Goal: Task Accomplishment & Management: Complete application form

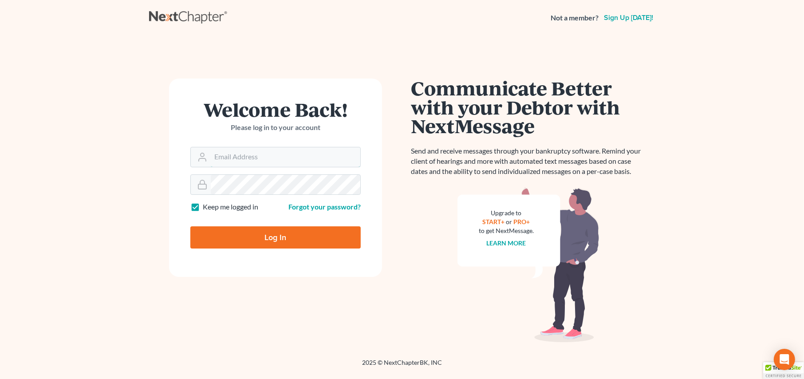
type input "[PERSON_NAME][EMAIL_ADDRESS][DOMAIN_NAME]"
click at [245, 242] on input "Log In" at bounding box center [275, 237] width 170 height 22
type input "Thinking..."
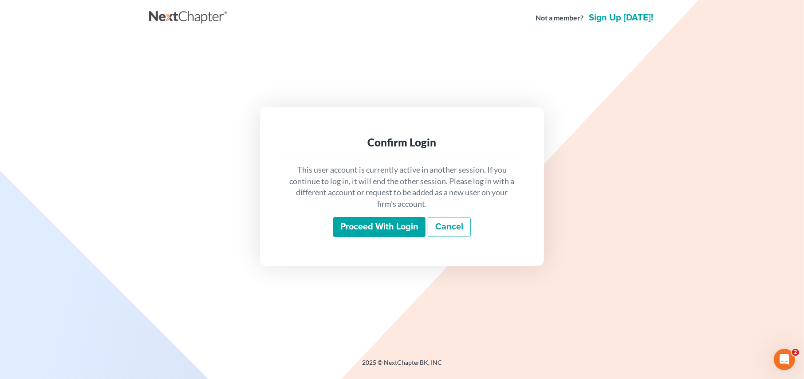
click at [373, 225] on input "Proceed with login" at bounding box center [379, 227] width 92 height 20
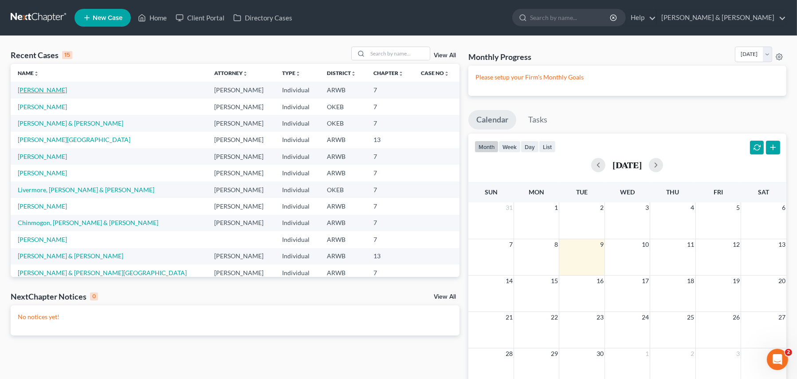
click at [30, 91] on link "[PERSON_NAME]" at bounding box center [42, 90] width 49 height 8
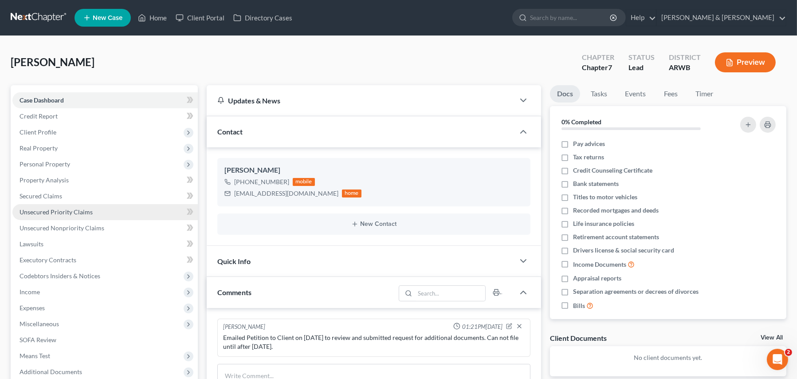
click at [52, 210] on span "Unsecured Priority Claims" at bounding box center [56, 212] width 73 height 8
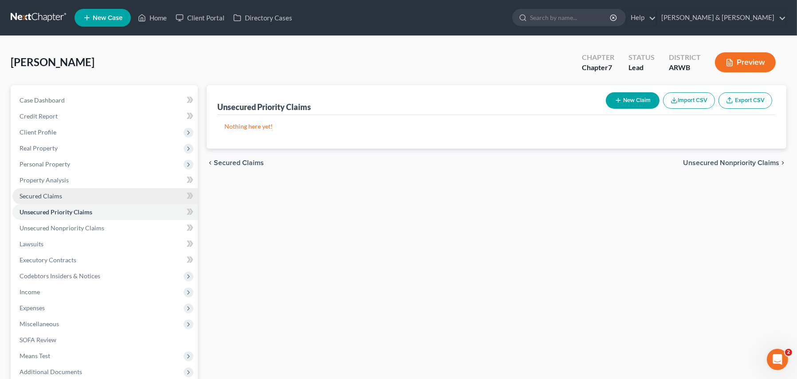
click at [16, 192] on link "Secured Claims" at bounding box center [105, 196] width 186 height 16
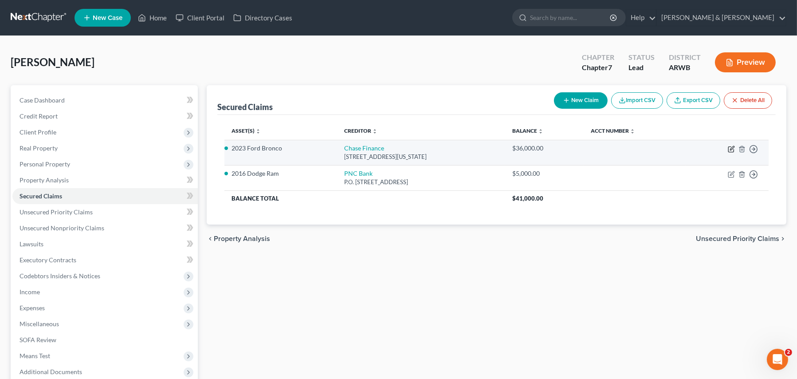
click at [730, 146] on icon "button" at bounding box center [731, 149] width 7 height 7
select select "19"
select select "0"
select select "3"
select select "0"
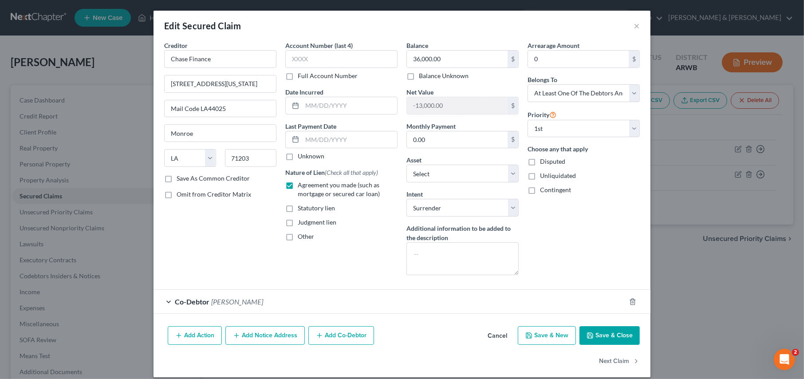
click at [595, 335] on button "Save & Close" at bounding box center [610, 335] width 60 height 19
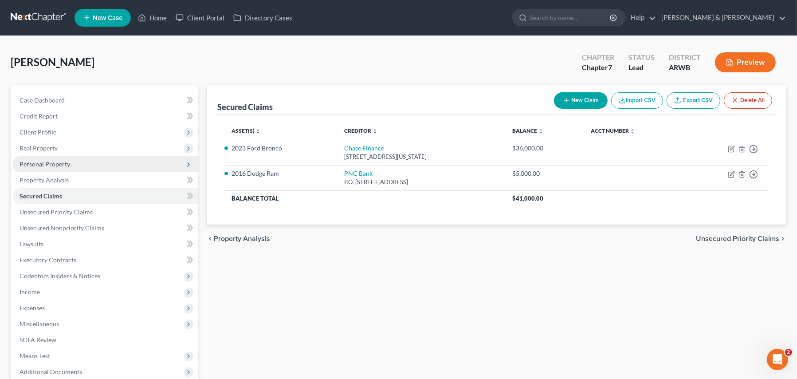
click at [42, 162] on span "Personal Property" at bounding box center [45, 164] width 51 height 8
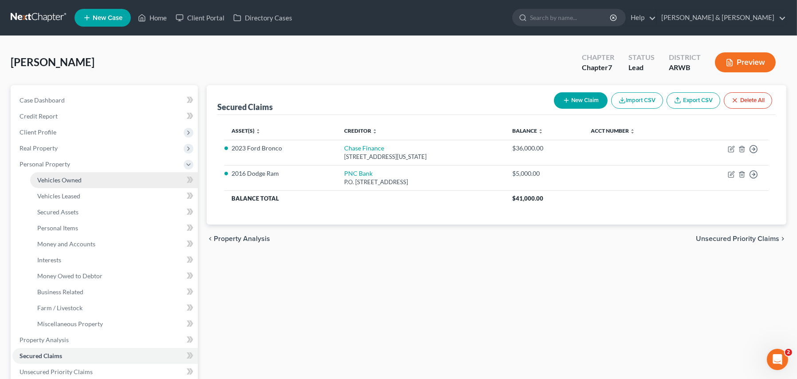
click at [43, 177] on span "Vehicles Owned" at bounding box center [59, 180] width 44 height 8
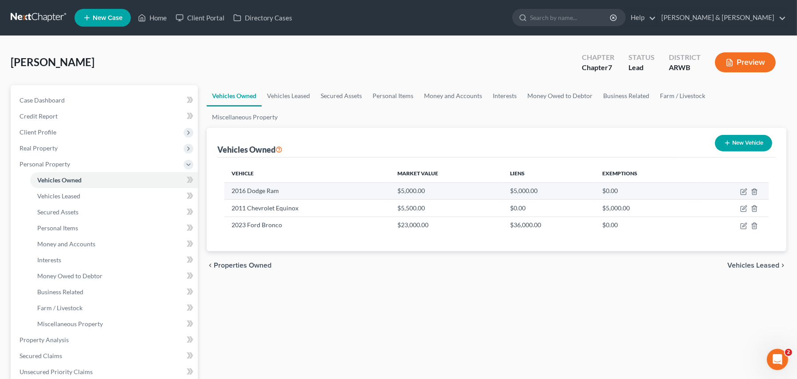
click at [745, 182] on td at bounding box center [732, 190] width 73 height 17
click at [744, 189] on icon "button" at bounding box center [745, 191] width 4 height 4
select select "0"
select select "10"
select select "3"
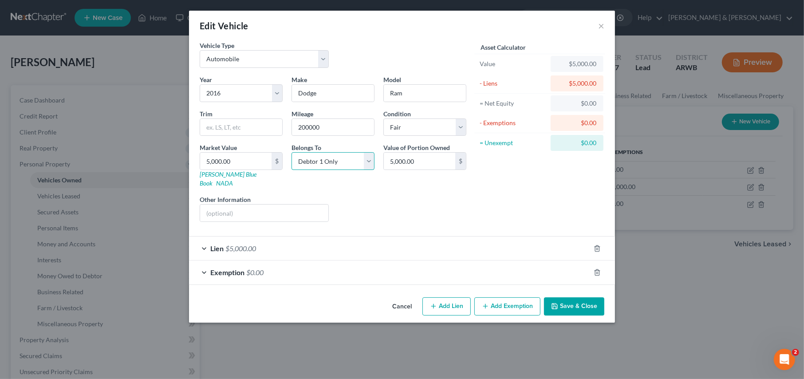
click at [369, 165] on select "Select Debtor 1 Only Debtor 2 Only Debtor 1 And Debtor 2 Only At Least One Of T…" at bounding box center [333, 161] width 83 height 18
select select "3"
click at [292, 152] on select "Select Debtor 1 Only Debtor 2 Only Debtor 1 And Debtor 2 Only At Least One Of T…" at bounding box center [333, 161] width 83 height 18
click at [204, 239] on div "Lien $5,000.00" at bounding box center [389, 249] width 401 height 24
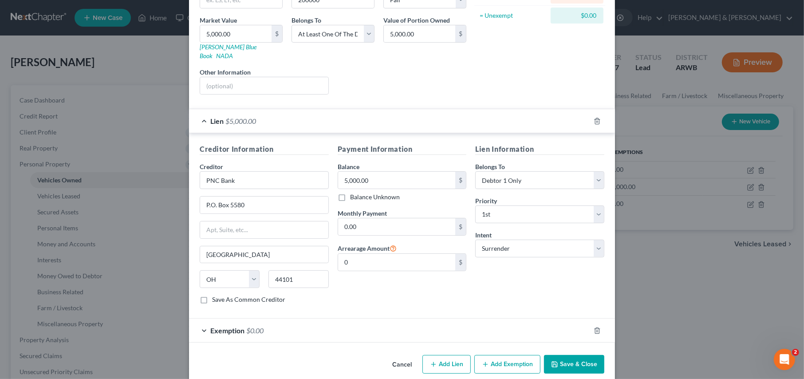
scroll to position [130, 0]
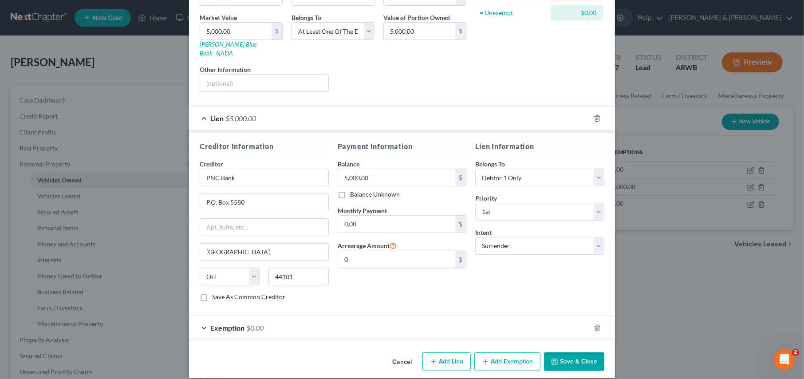
click at [572, 352] on button "Save & Close" at bounding box center [574, 361] width 60 height 19
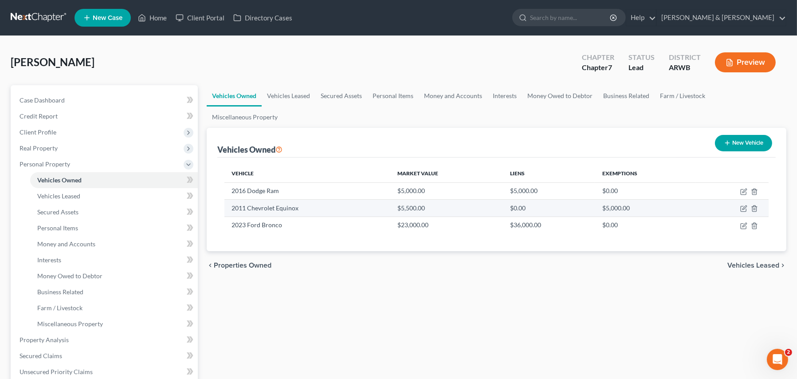
click at [748, 200] on td at bounding box center [732, 208] width 73 height 17
click at [743, 205] on icon "button" at bounding box center [744, 208] width 7 height 7
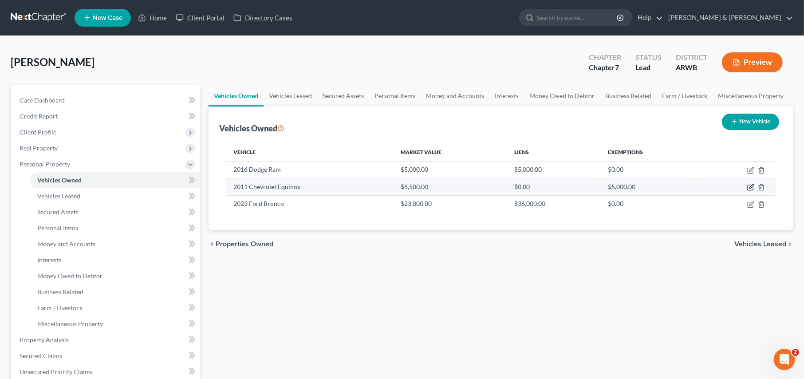
select select "0"
select select "15"
select select "3"
select select "0"
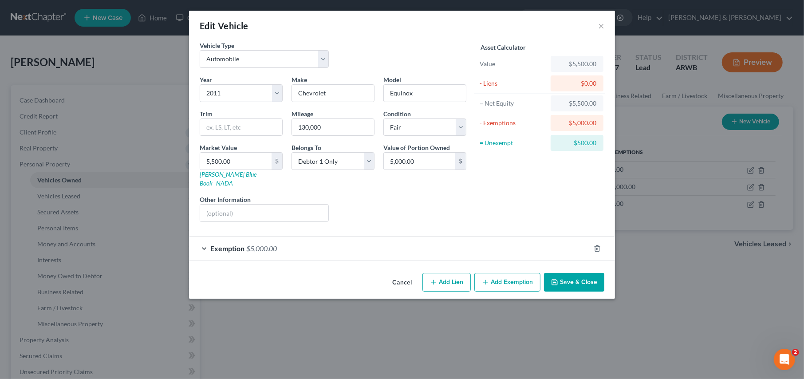
click at [201, 238] on div "Exemption $5,000.00" at bounding box center [389, 249] width 401 height 24
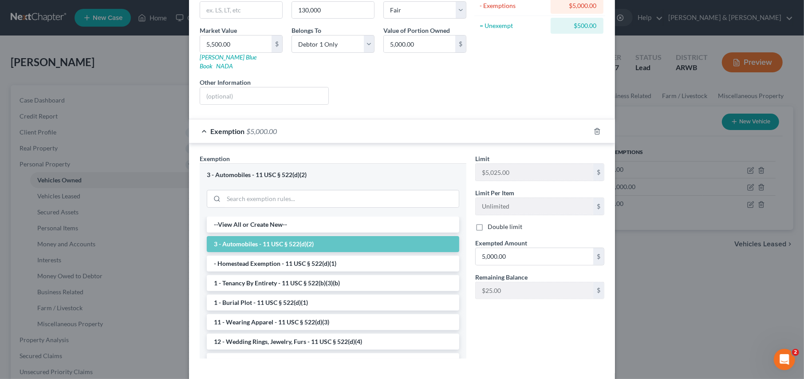
scroll to position [150, 0]
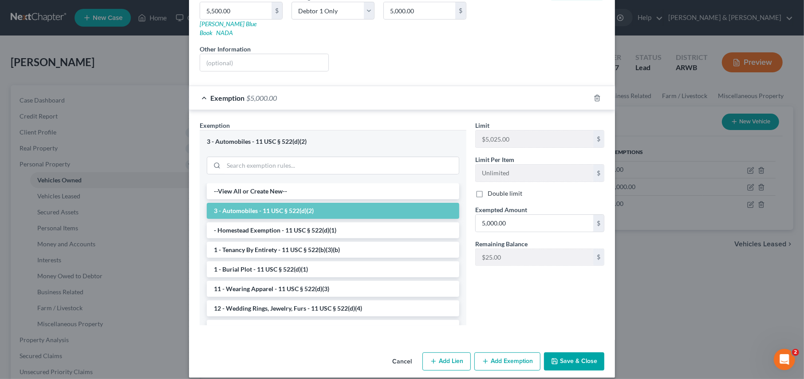
click at [567, 353] on button "Save & Close" at bounding box center [574, 361] width 60 height 19
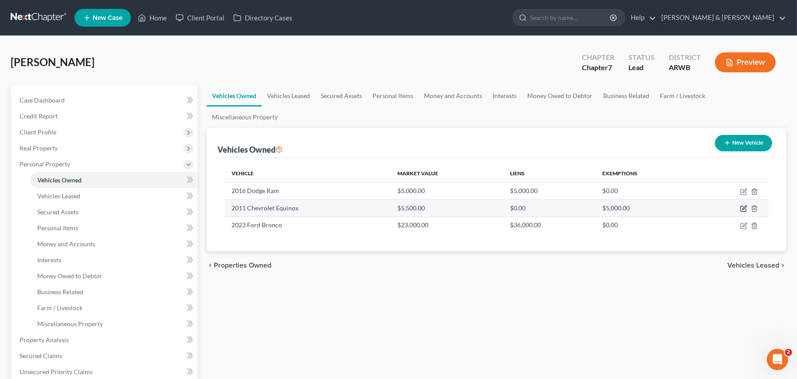
click at [745, 205] on icon "button" at bounding box center [744, 208] width 7 height 7
select select "0"
select select "15"
select select "3"
select select "0"
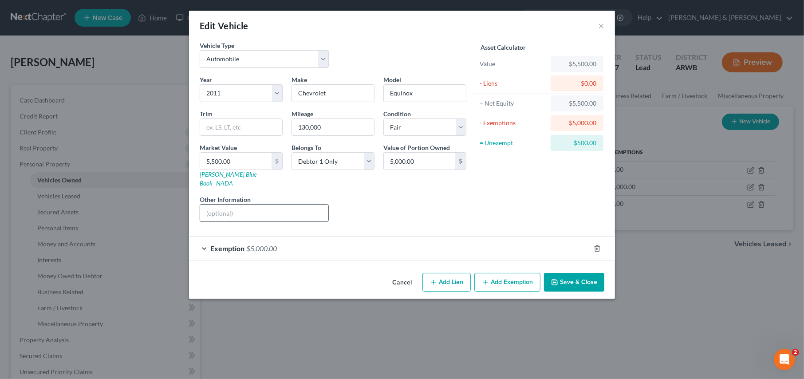
click at [225, 205] on input "text" at bounding box center [264, 213] width 128 height 17
type input "Salvage Title"
drag, startPoint x: 568, startPoint y: 268, endPoint x: 572, endPoint y: 272, distance: 4.7
click at [568, 273] on button "Save & Close" at bounding box center [574, 282] width 60 height 19
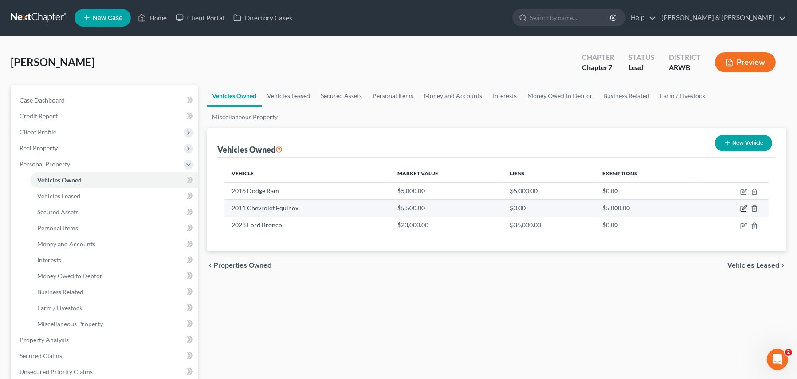
click at [747, 205] on icon "button" at bounding box center [744, 208] width 7 height 7
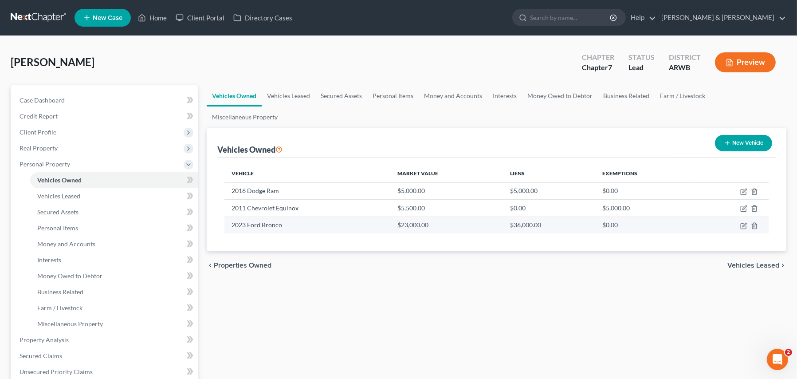
select select "0"
select select "15"
select select "3"
select select "0"
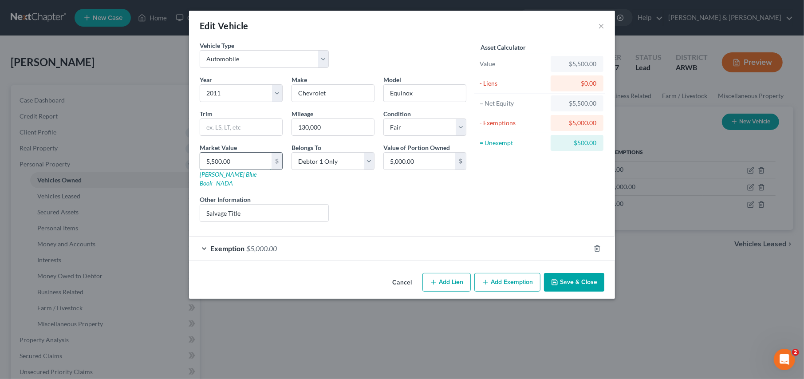
click at [244, 163] on input "5,500.00" at bounding box center [235, 161] width 71 height 17
type input "3"
type input "3.00"
type input "30"
type input "30.00"
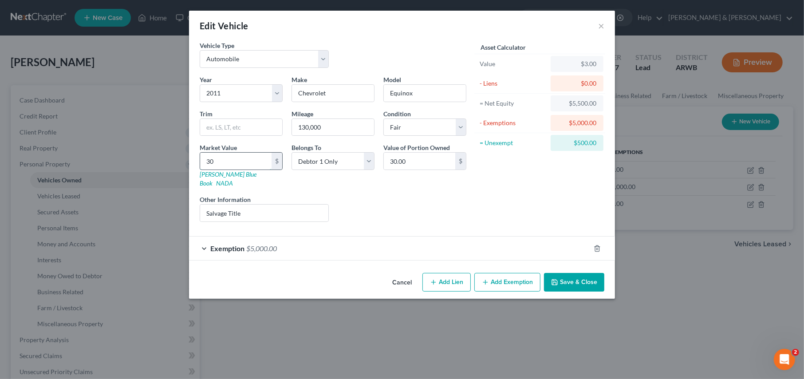
type input "300"
type input "300.00"
type input "3000"
type input "3,000.00"
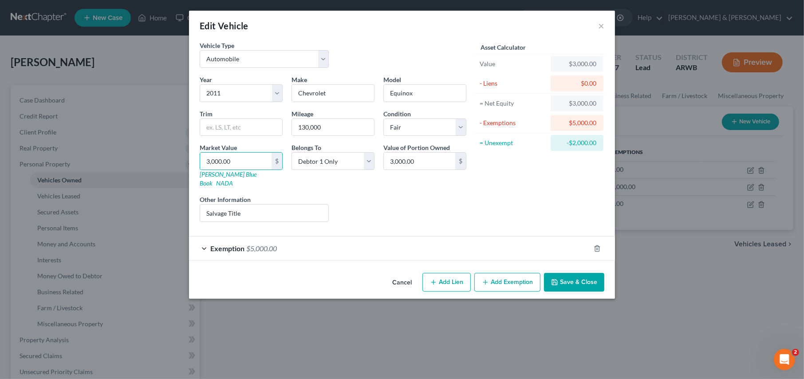
click at [249, 244] on span "$5,000.00" at bounding box center [261, 248] width 31 height 8
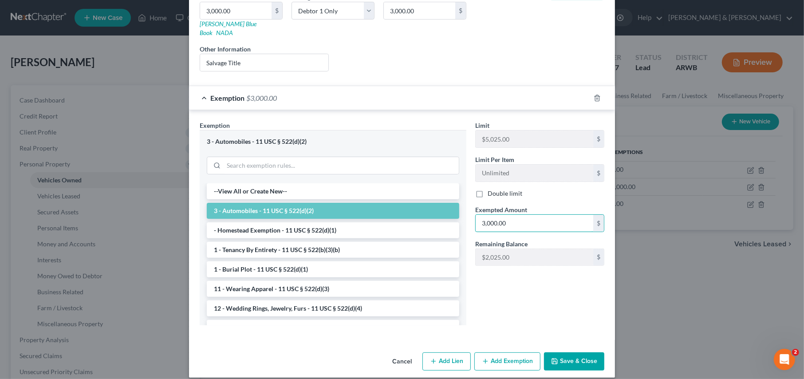
type input "3,000.00"
click at [572, 354] on button "Save & Close" at bounding box center [574, 361] width 60 height 19
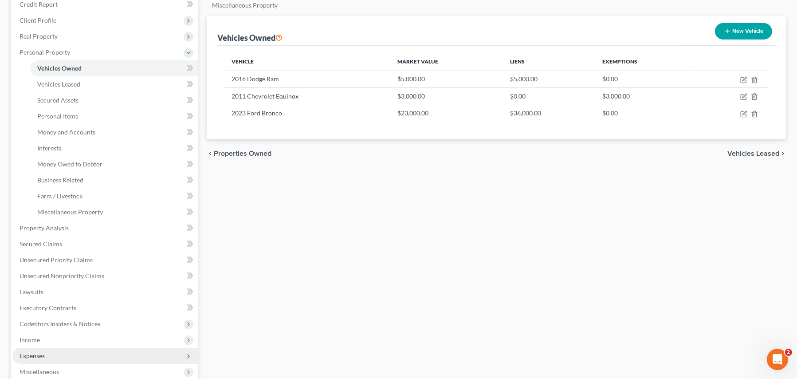
scroll to position [133, 0]
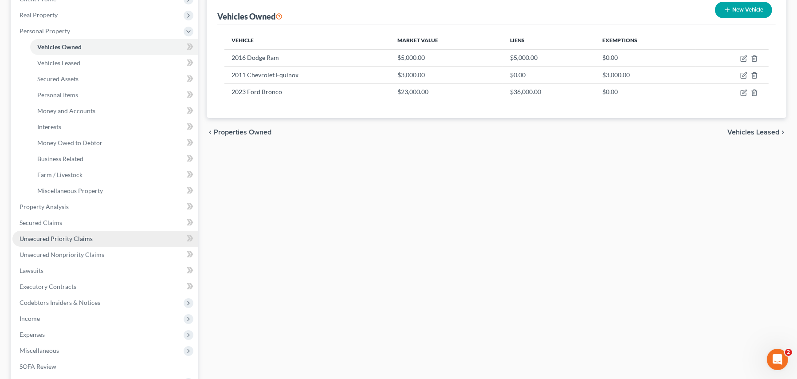
click at [57, 237] on span "Unsecured Priority Claims" at bounding box center [56, 239] width 73 height 8
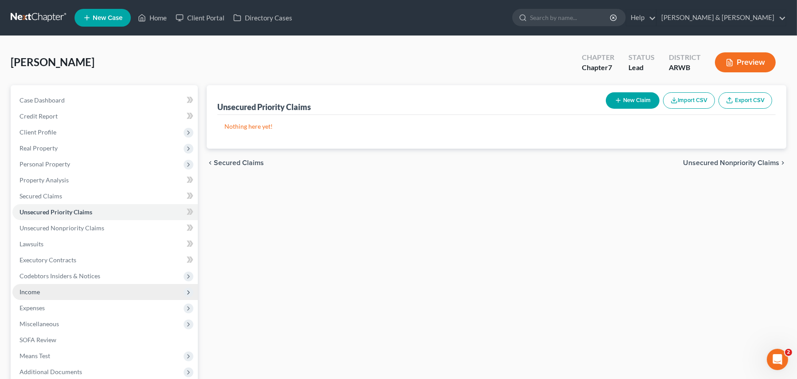
click at [31, 290] on span "Income" at bounding box center [30, 292] width 20 height 8
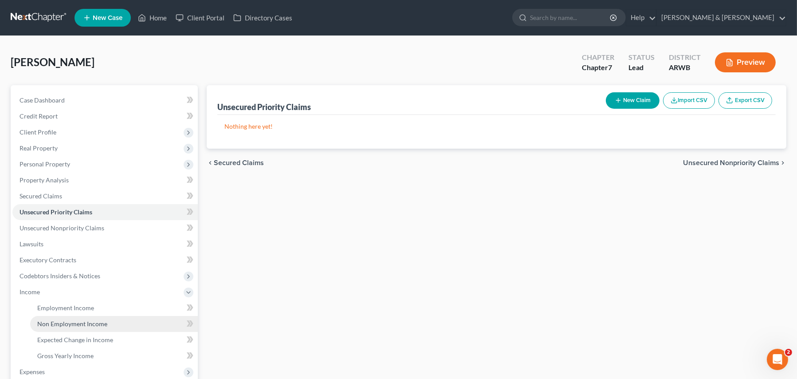
click at [79, 324] on span "Non Employment Income" at bounding box center [72, 324] width 70 height 8
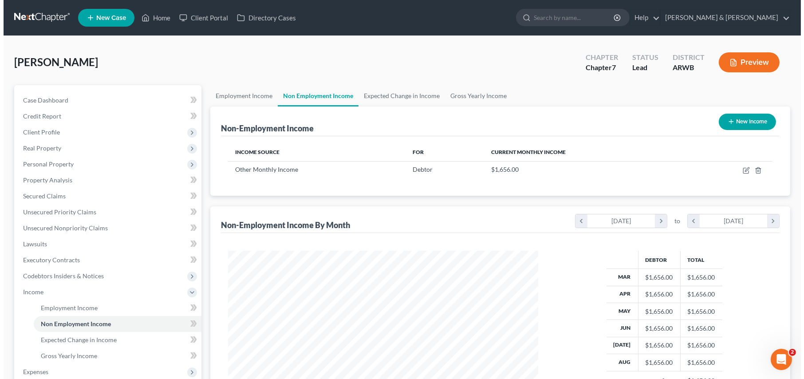
scroll to position [159, 328]
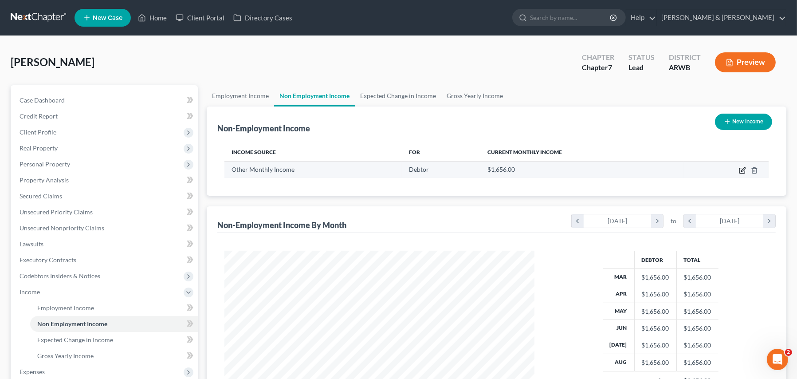
click at [744, 170] on icon "button" at bounding box center [744, 169] width 4 height 4
select select "13"
select select "0"
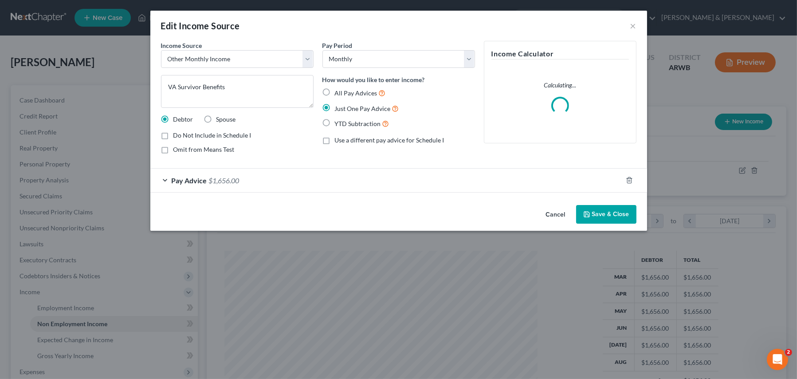
scroll to position [159, 331]
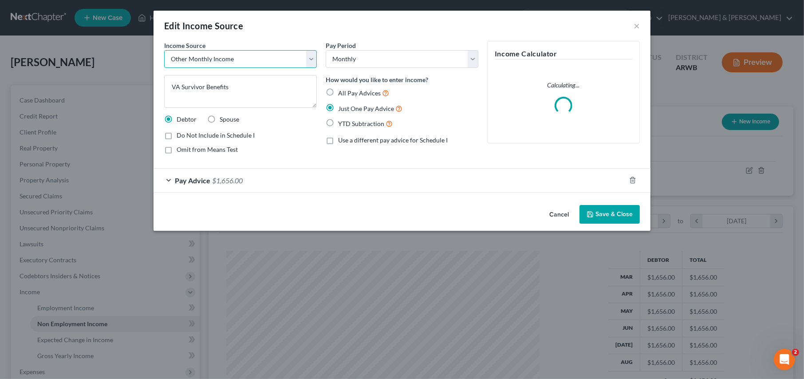
click at [312, 63] on select "Select Unemployment Disability (from employer) Pension Retirement Social Securi…" at bounding box center [240, 59] width 153 height 18
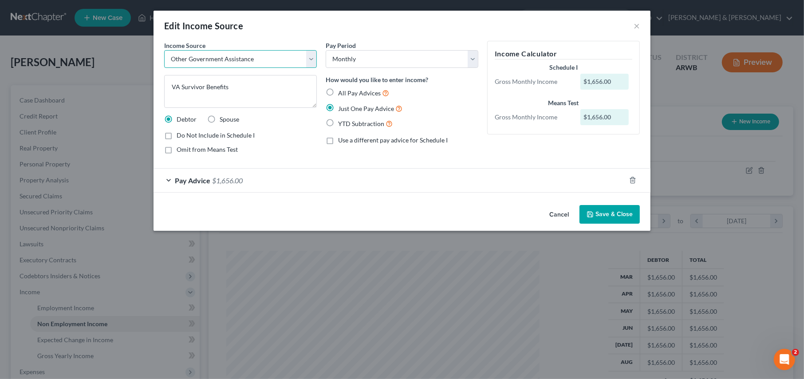
click at [164, 50] on select "Select Unemployment Disability (from employer) Pension Retirement Social Securi…" at bounding box center [240, 59] width 153 height 18
click at [313, 59] on select "Select Unemployment Disability (from employer) Pension Retirement Social Securi…" at bounding box center [240, 59] width 153 height 18
click at [164, 50] on select "Select Unemployment Disability (from employer) Pension Retirement Social Securi…" at bounding box center [240, 59] width 153 height 18
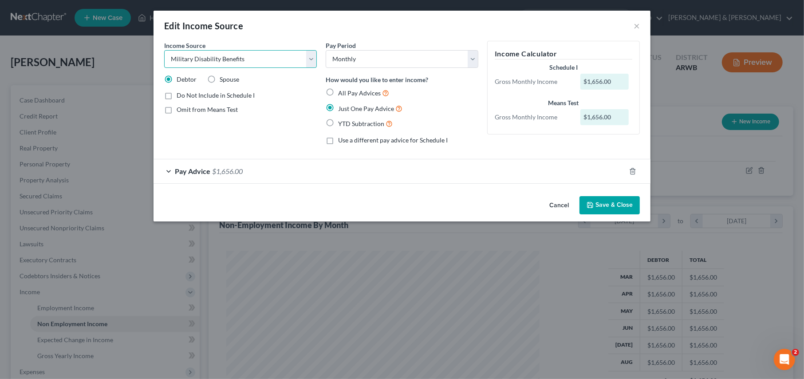
click at [312, 60] on select "Select Unemployment Disability (from employer) Pension Retirement Social Securi…" at bounding box center [240, 59] width 153 height 18
select select "5"
click at [164, 50] on select "Select Unemployment Disability (from employer) Pension Retirement Social Securi…" at bounding box center [240, 59] width 153 height 18
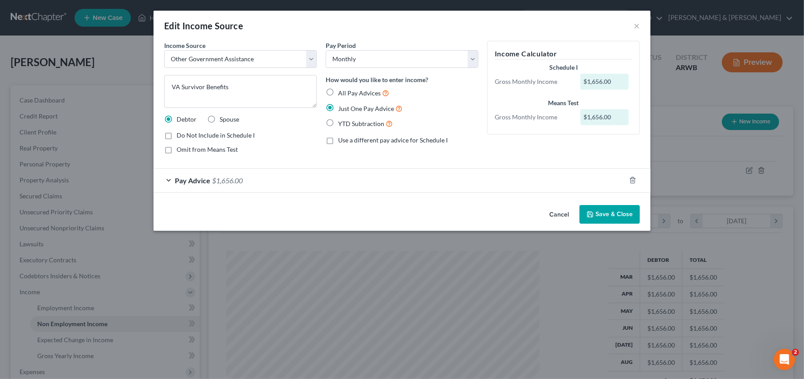
click at [598, 213] on button "Save & Close" at bounding box center [610, 214] width 60 height 19
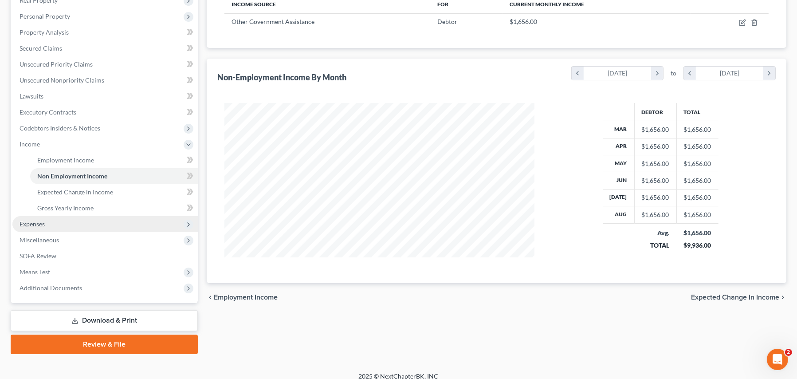
scroll to position [155, 0]
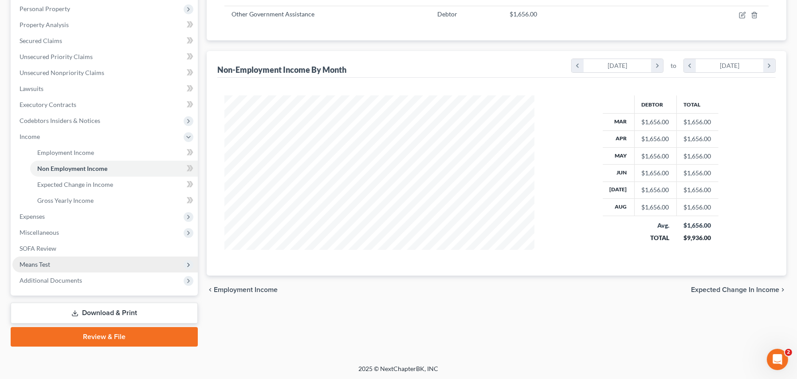
click at [32, 264] on span "Means Test" at bounding box center [35, 265] width 31 height 8
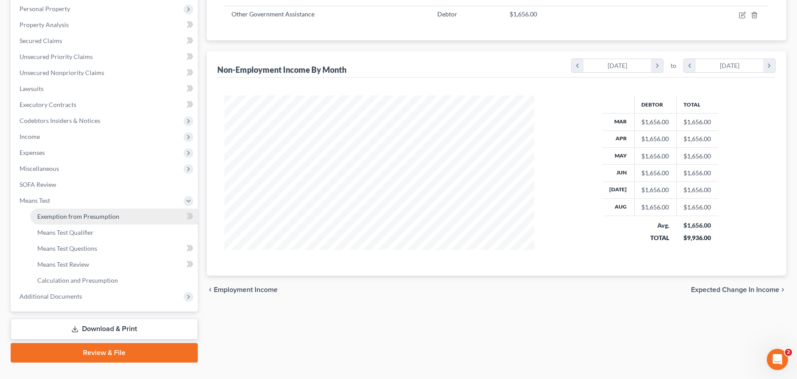
click at [66, 220] on link "Exemption from Presumption" at bounding box center [114, 217] width 168 height 16
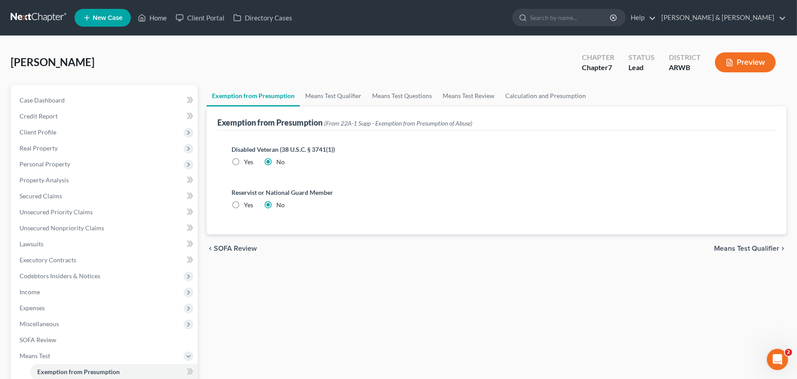
click at [727, 249] on span "Means Test Qualifier" at bounding box center [746, 248] width 65 height 7
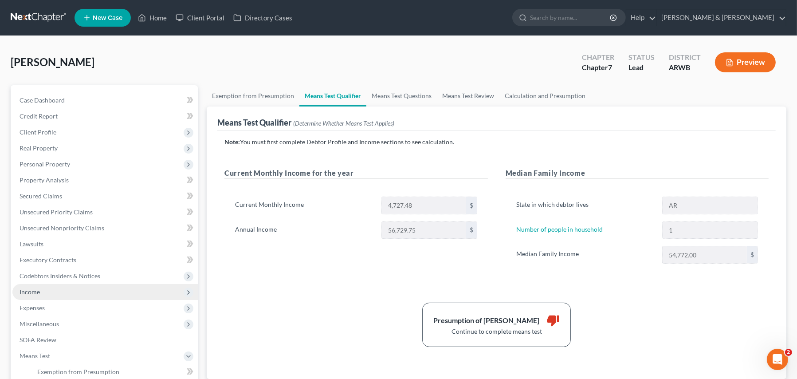
click at [36, 291] on span "Income" at bounding box center [30, 292] width 20 height 8
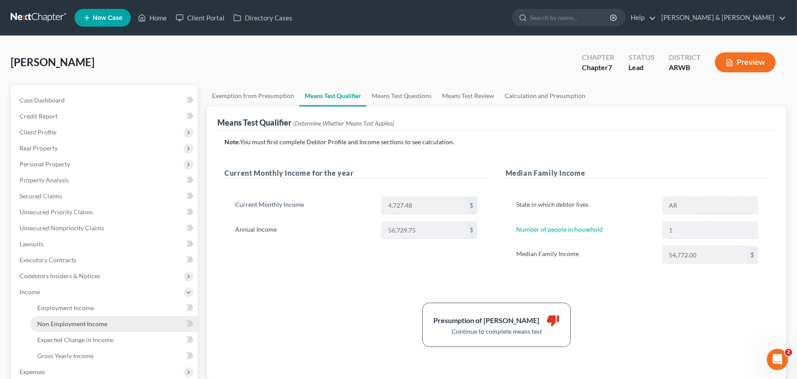
click at [68, 324] on span "Non Employment Income" at bounding box center [72, 324] width 70 height 8
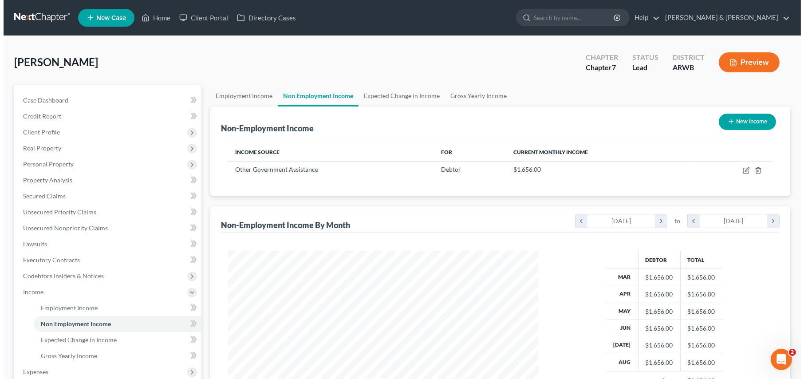
scroll to position [159, 328]
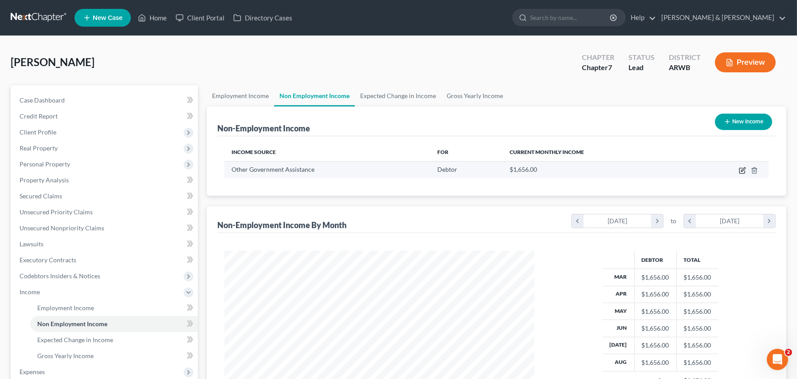
click at [744, 168] on icon "button" at bounding box center [744, 169] width 4 height 4
select select "5"
select select "0"
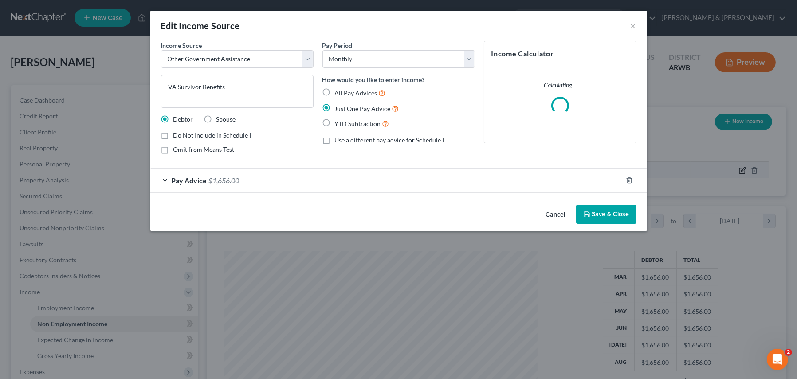
scroll to position [159, 331]
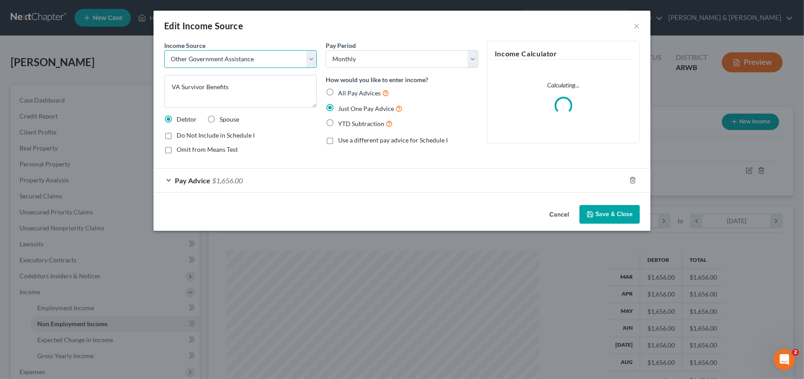
click at [311, 59] on select "Select Unemployment Disability (from employer) Pension Retirement Social Securi…" at bounding box center [240, 59] width 153 height 18
select select "12"
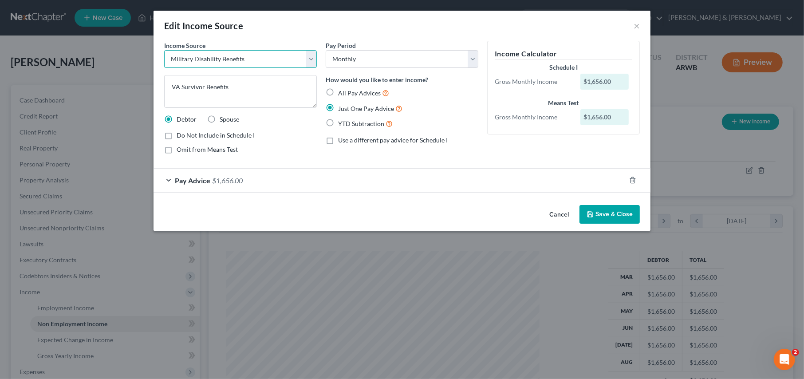
click at [164, 50] on select "Select Unemployment Disability (from employer) Pension Retirement Social Securi…" at bounding box center [240, 59] width 153 height 18
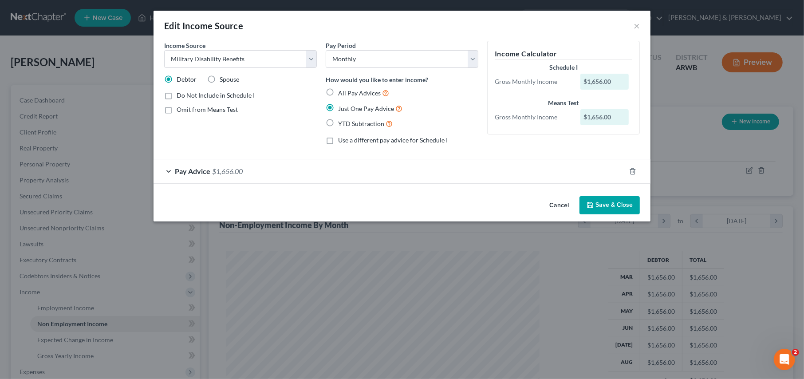
click at [607, 204] on button "Save & Close" at bounding box center [610, 205] width 60 height 19
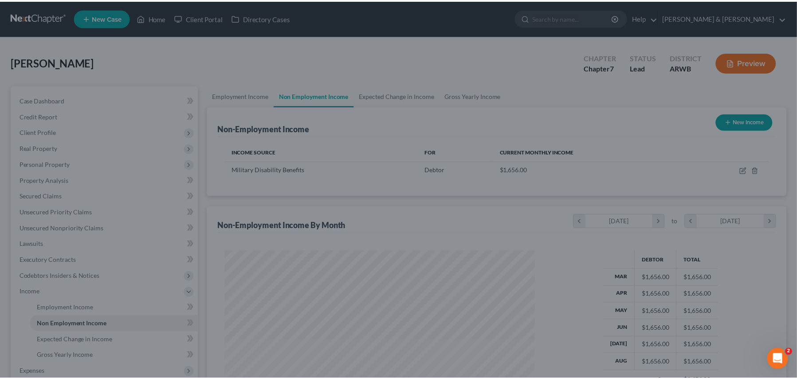
scroll to position [443624, 443455]
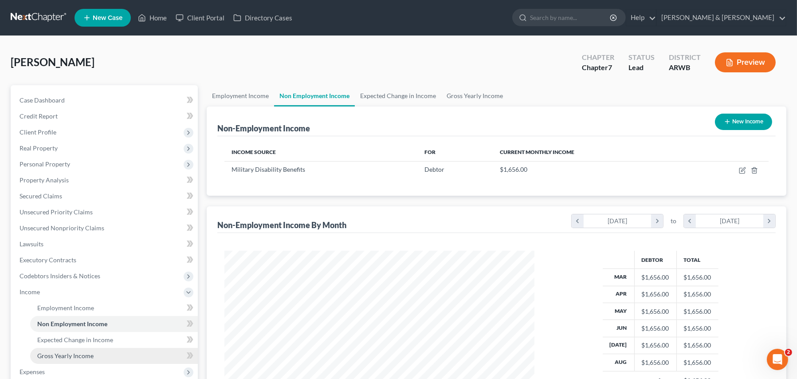
click at [74, 351] on link "Gross Yearly Income" at bounding box center [114, 356] width 168 height 16
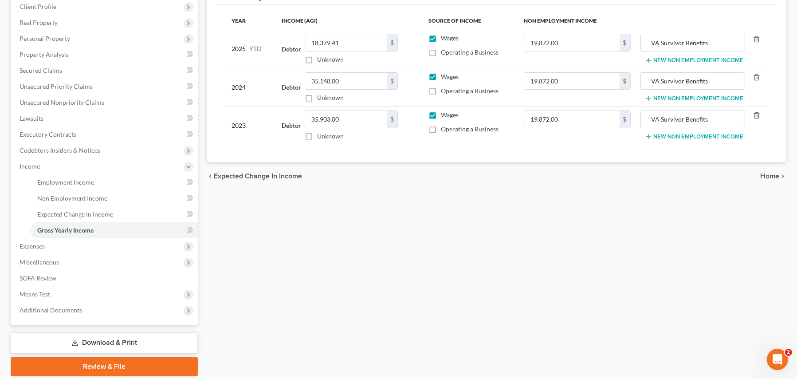
scroll to position [133, 0]
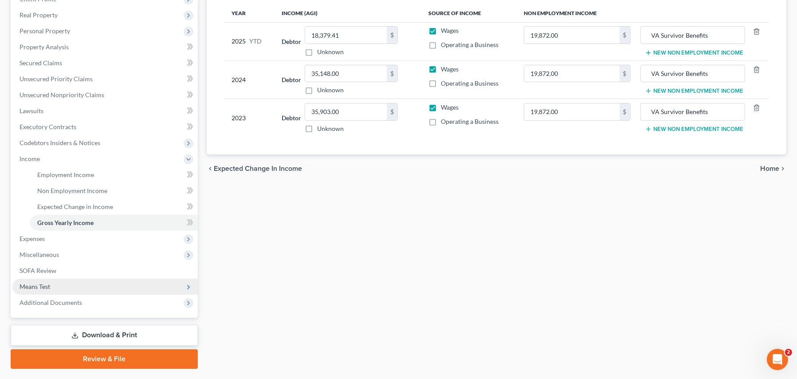
click at [57, 288] on span "Means Test" at bounding box center [105, 287] width 186 height 16
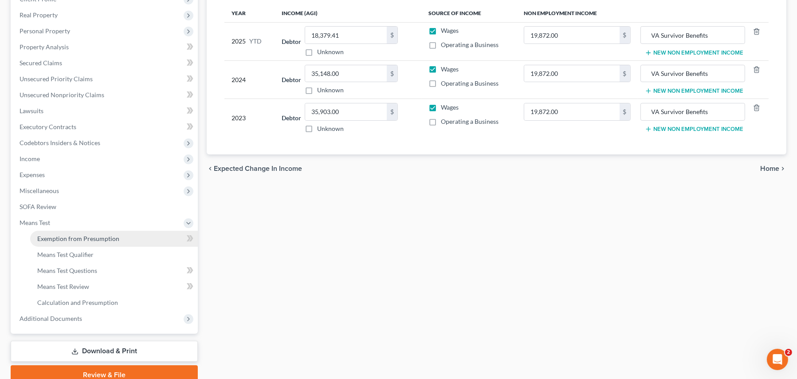
click at [49, 239] on span "Exemption from Presumption" at bounding box center [78, 239] width 82 height 8
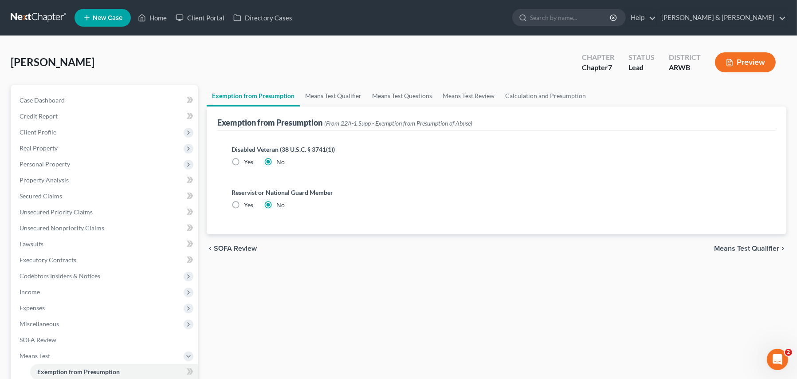
click at [743, 249] on span "Means Test Qualifier" at bounding box center [746, 248] width 65 height 7
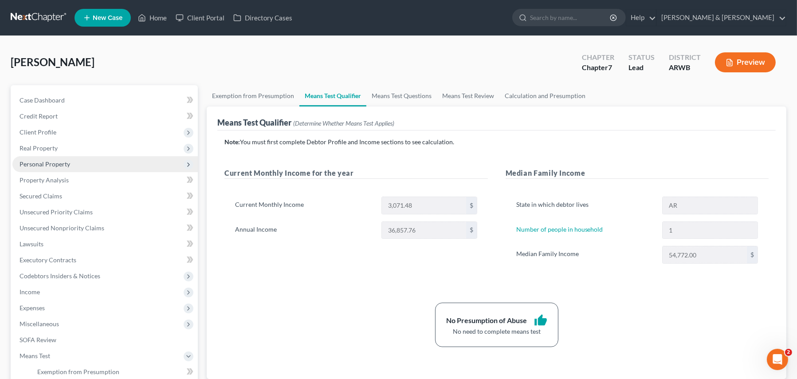
click at [44, 164] on span "Personal Property" at bounding box center [45, 164] width 51 height 8
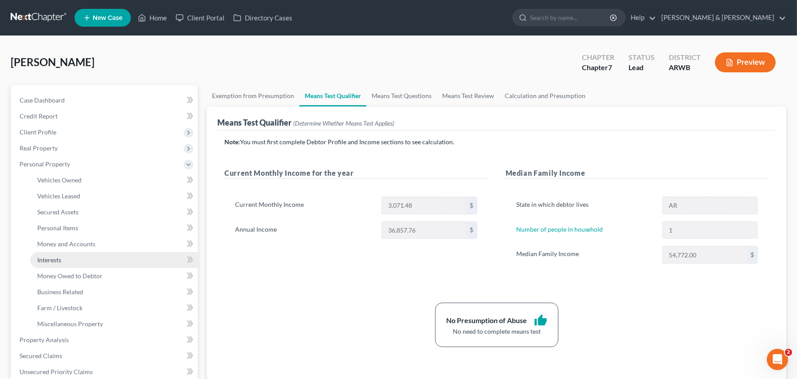
click at [49, 257] on span "Interests" at bounding box center [49, 260] width 24 height 8
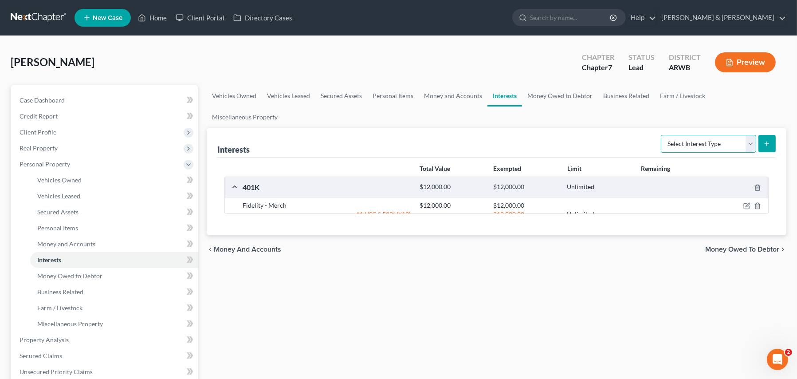
click at [715, 135] on select "Select Interest Type 401K Annuity Bond Education IRA Government Bond Government…" at bounding box center [708, 144] width 95 height 18
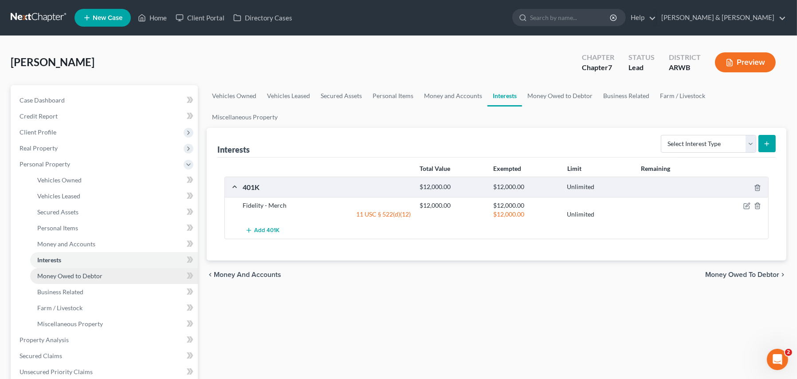
click at [85, 274] on span "Money Owed to Debtor" at bounding box center [69, 276] width 65 height 8
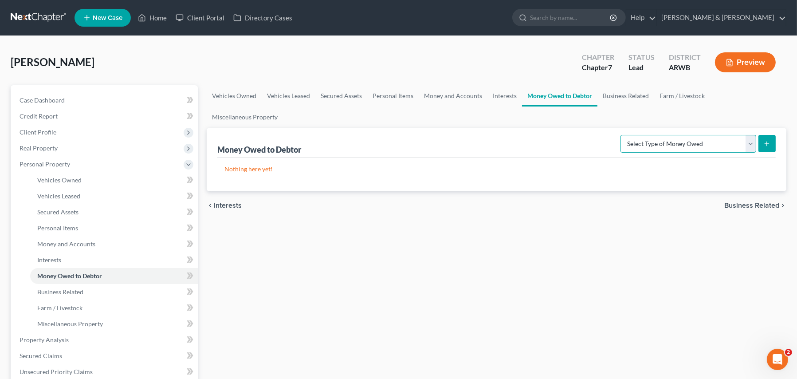
click at [707, 135] on select "Select Type of Money Owed Accounts Receivable Alimony Child Support Claims Agai…" at bounding box center [689, 144] width 136 height 18
click at [68, 240] on span "Money and Accounts" at bounding box center [66, 244] width 58 height 8
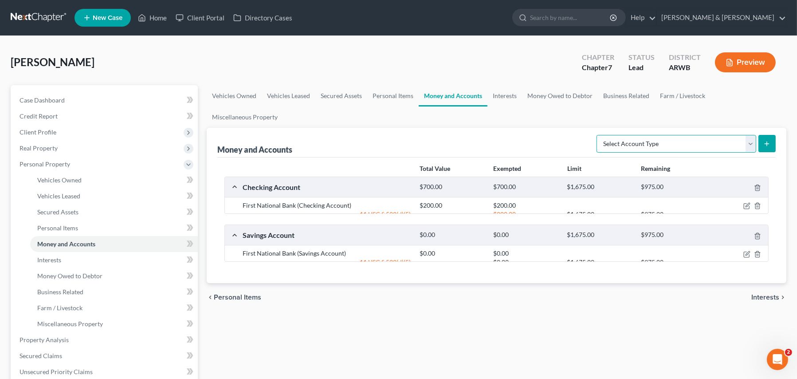
click at [678, 135] on select "Select Account Type Brokerage Cash on Hand Certificates of Deposit Checking Acc…" at bounding box center [677, 144] width 160 height 18
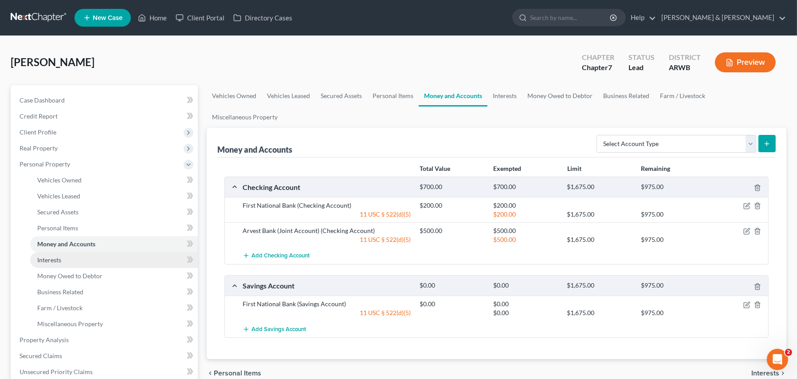
click at [65, 262] on link "Interests" at bounding box center [114, 260] width 168 height 16
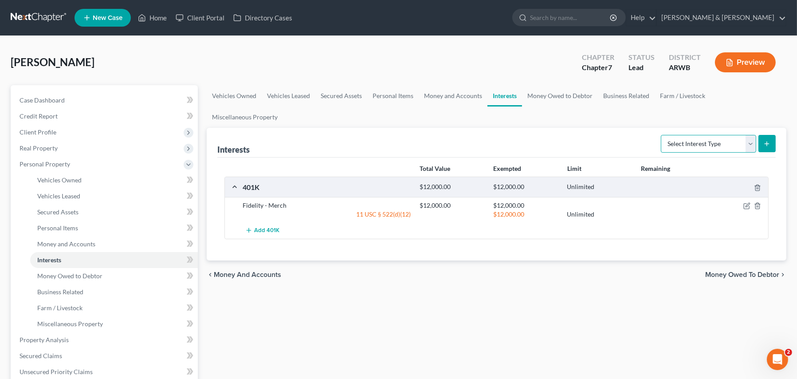
click at [678, 135] on select "Select Interest Type 401K Annuity Bond Education IRA Government Bond Government…" at bounding box center [708, 144] width 95 height 18
click at [54, 320] on span "Miscellaneous Property" at bounding box center [70, 324] width 66 height 8
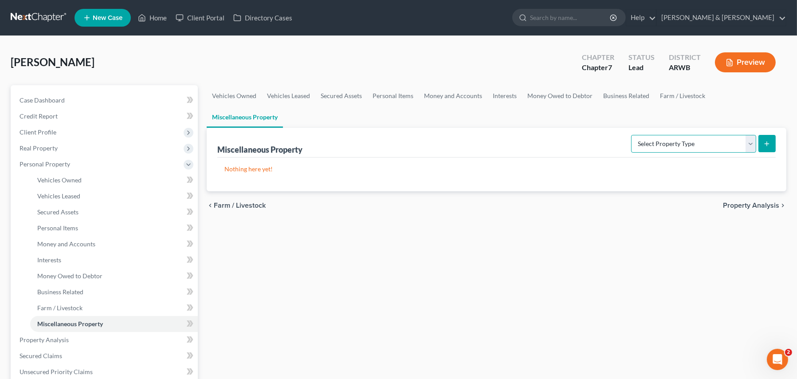
click at [680, 135] on select "Select Property Type Assigned for Creditor Benefit Within 1 Year Holding for An…" at bounding box center [694, 144] width 125 height 18
click at [58, 274] on span "Money Owed to Debtor" at bounding box center [69, 276] width 65 height 8
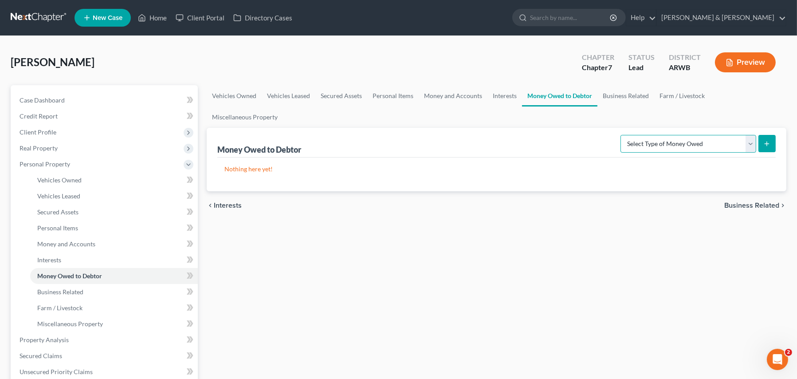
click at [641, 135] on select "Select Type of Money Owed Accounts Receivable Alimony Child Support Claims Agai…" at bounding box center [689, 144] width 136 height 18
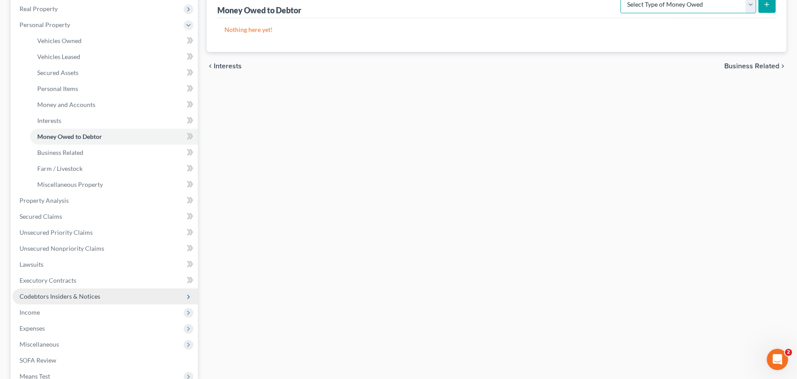
scroll to position [133, 0]
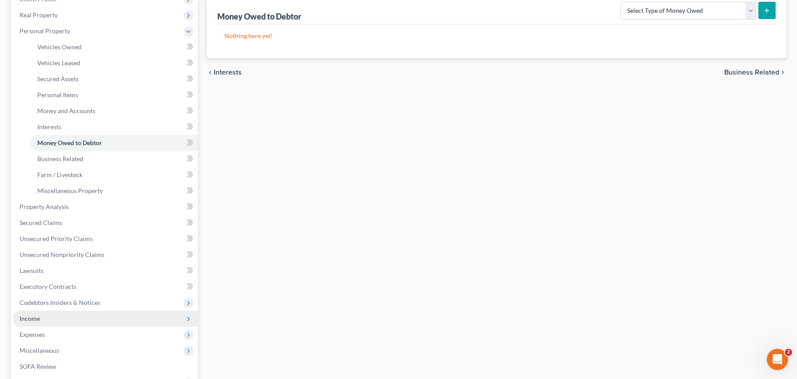
click at [81, 321] on span "Income" at bounding box center [105, 319] width 186 height 16
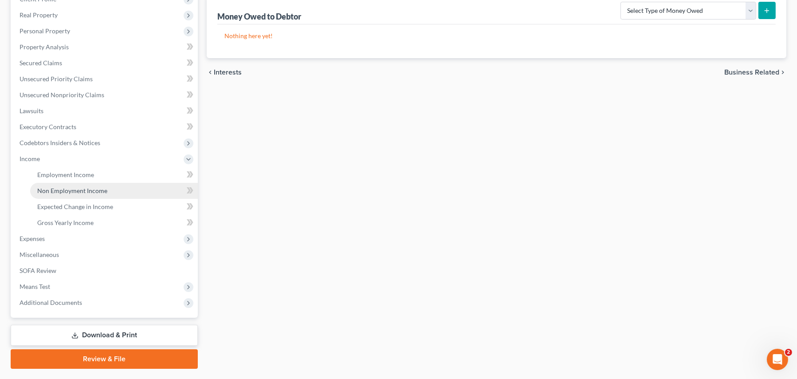
click at [92, 190] on span "Non Employment Income" at bounding box center [72, 191] width 70 height 8
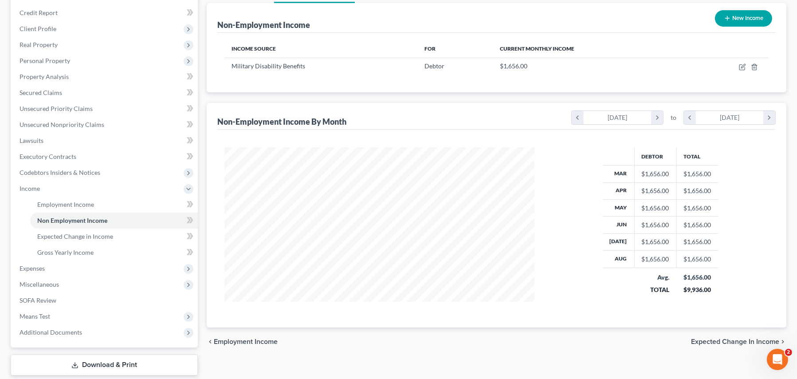
scroll to position [155, 0]
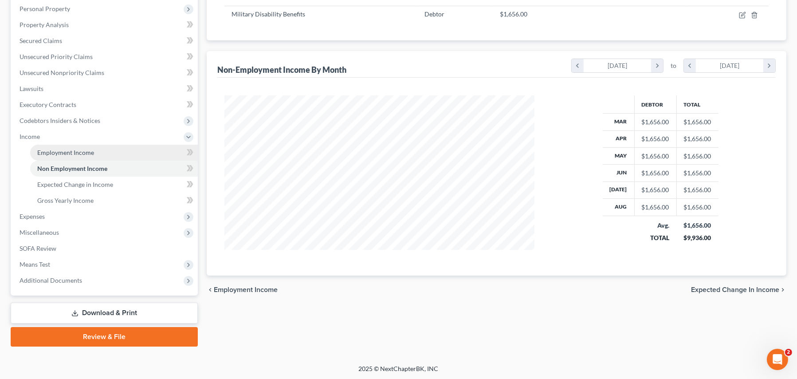
click at [81, 153] on span "Employment Income" at bounding box center [65, 153] width 57 height 8
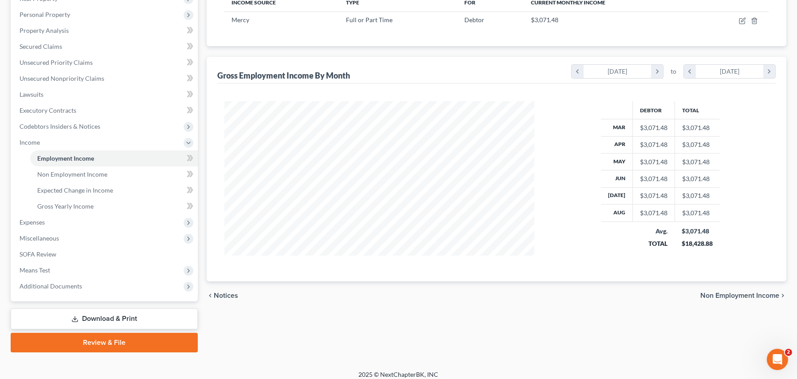
scroll to position [155, 0]
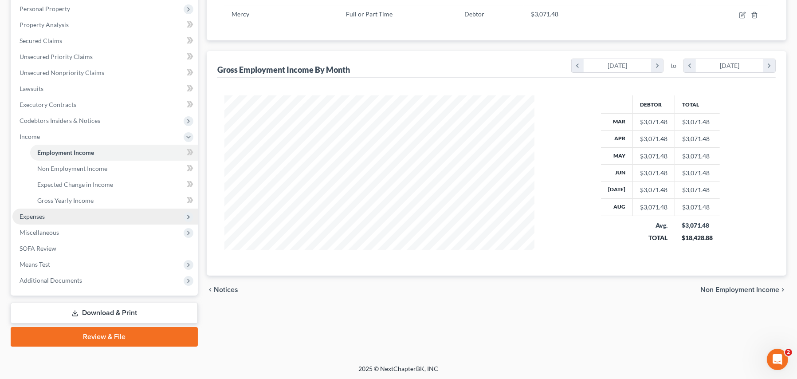
click at [52, 215] on span "Expenses" at bounding box center [105, 217] width 186 height 16
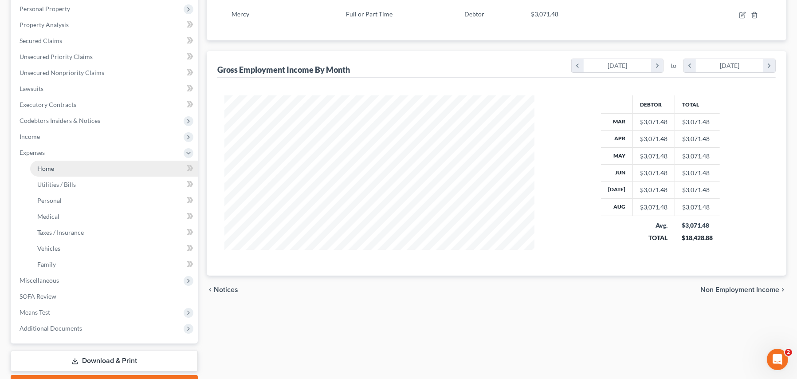
click at [44, 167] on span "Home" at bounding box center [45, 169] width 17 height 8
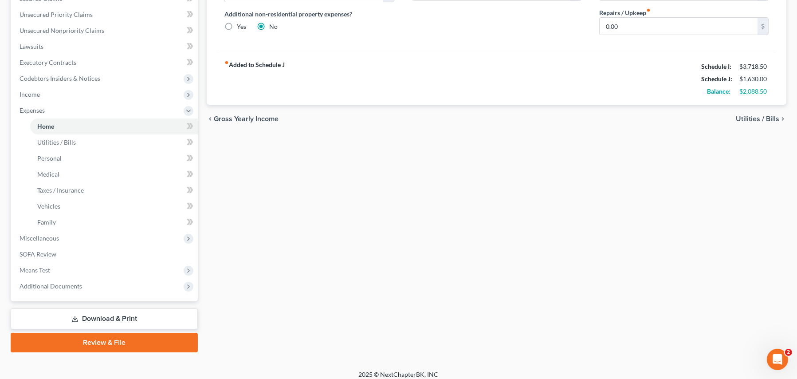
scroll to position [203, 0]
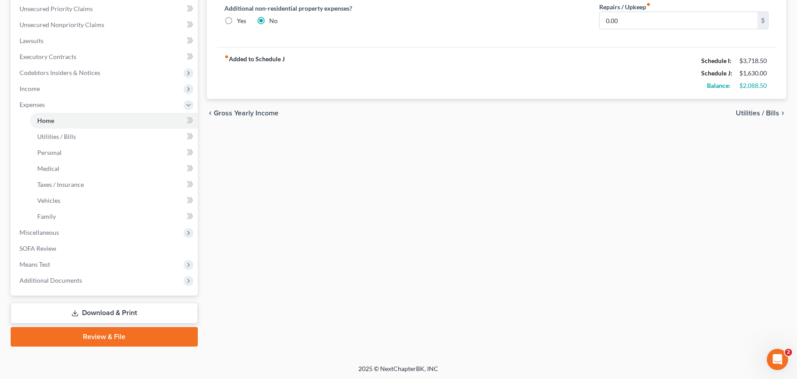
click at [103, 313] on link "Download & Print" at bounding box center [104, 313] width 187 height 21
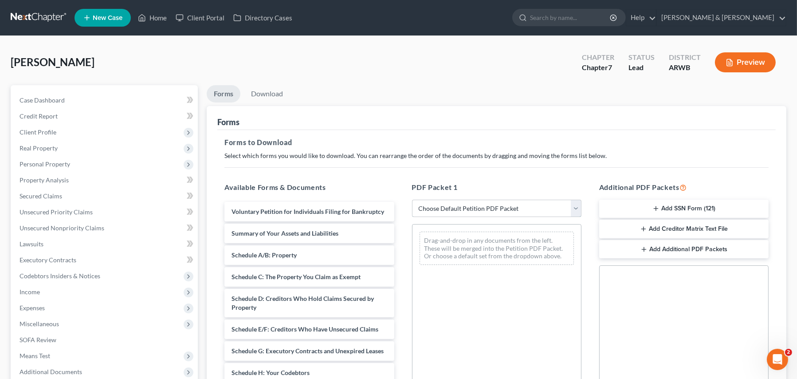
click at [448, 201] on select "Choose Default Petition PDF Packet Complete Bankruptcy Petition (all forms and …" at bounding box center [497, 209] width 170 height 18
select select "4"
click at [412, 200] on select "Choose Default Petition PDF Packet Complete Bankruptcy Petition (all forms and …" at bounding box center [497, 209] width 170 height 18
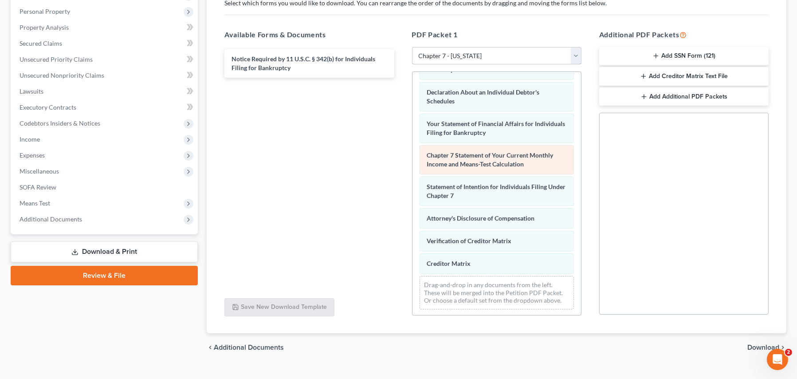
scroll to position [169, 0]
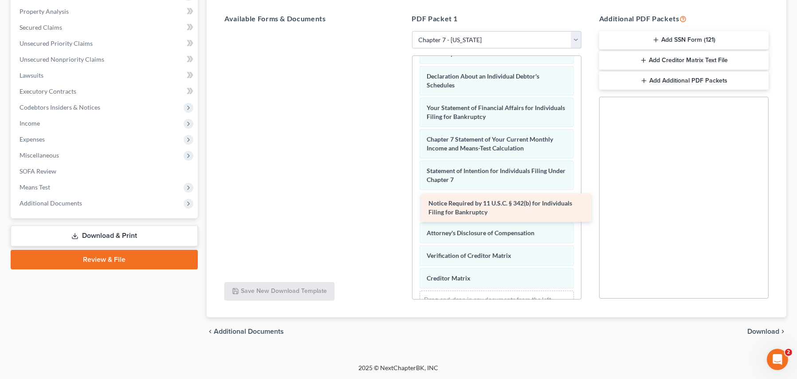
drag, startPoint x: 279, startPoint y: 48, endPoint x: 476, endPoint y: 209, distance: 254.5
click at [401, 31] on div "Notice Required by 11 U.S.C. § 342(b) for Individuals Filing for Bankruptcy Not…" at bounding box center [309, 31] width 184 height 0
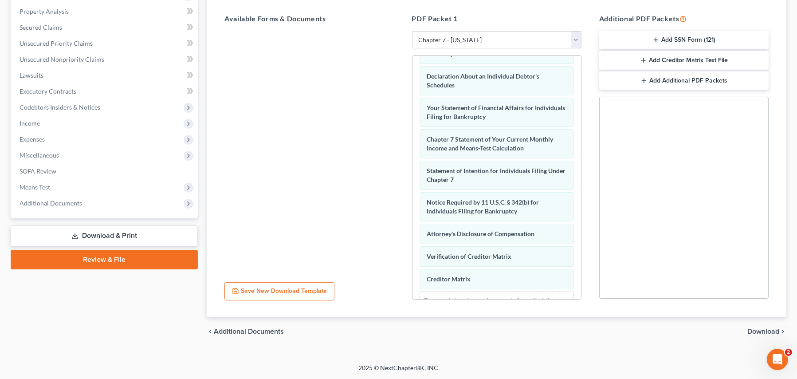
click at [640, 61] on icon "button" at bounding box center [643, 60] width 7 height 7
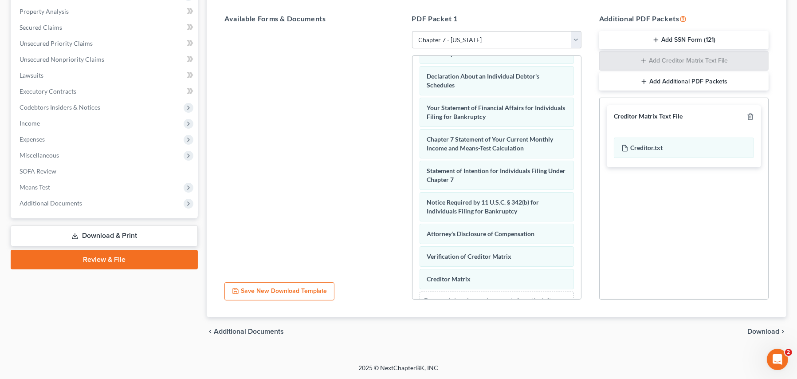
click at [756, 330] on span "Download" at bounding box center [764, 331] width 32 height 7
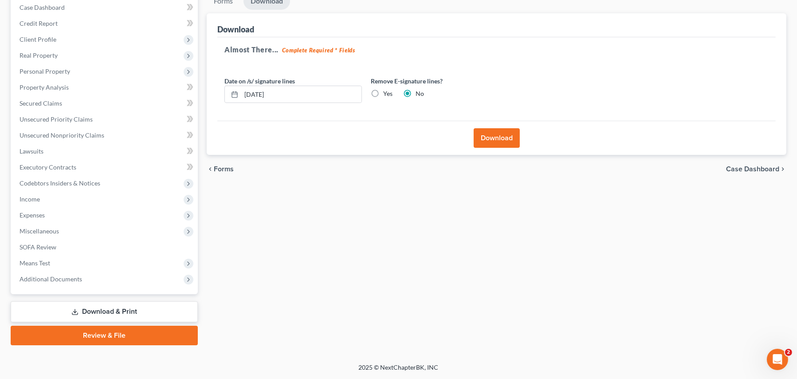
scroll to position [91, 0]
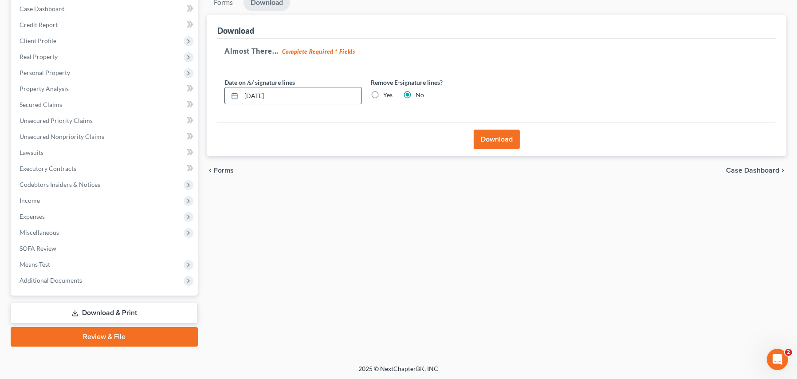
click at [303, 98] on input "09/09/2025" at bounding box center [301, 95] width 120 height 17
click at [383, 93] on label "Yes" at bounding box center [387, 95] width 9 height 9
click at [387, 93] on input "Yes" at bounding box center [390, 94] width 6 height 6
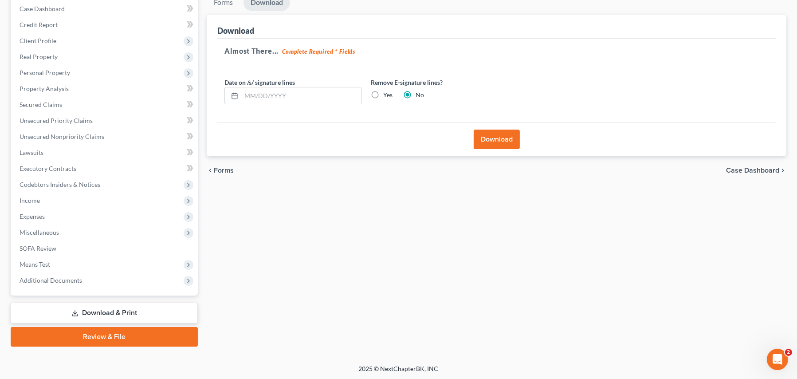
radio input "true"
radio input "false"
click at [509, 138] on button "Download" at bounding box center [497, 140] width 46 height 20
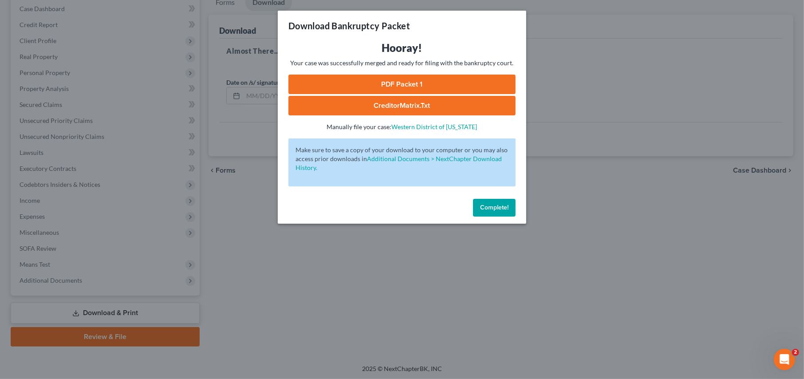
click at [364, 84] on link "PDF Packet 1" at bounding box center [401, 85] width 227 height 20
click at [400, 107] on link "CreditorMatrix.txt" at bounding box center [401, 106] width 227 height 20
click at [490, 208] on span "Complete!" at bounding box center [494, 208] width 28 height 8
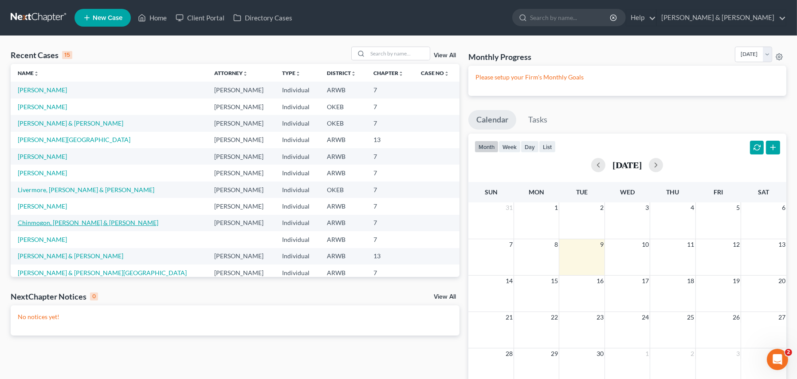
click at [91, 222] on link "Chinmogon, [PERSON_NAME] & [PERSON_NAME]" at bounding box center [88, 223] width 141 height 8
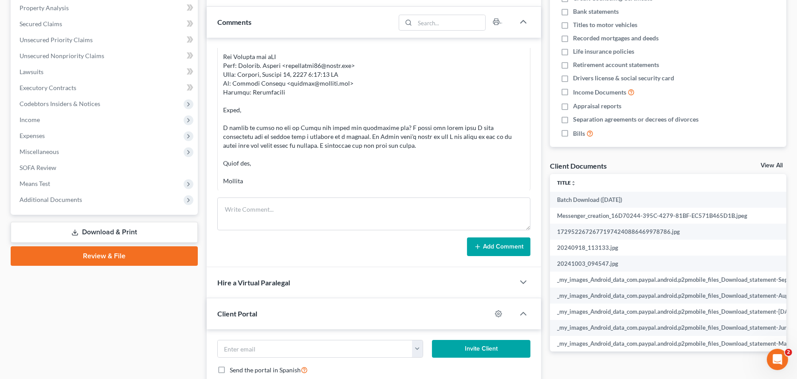
scroll to position [162, 0]
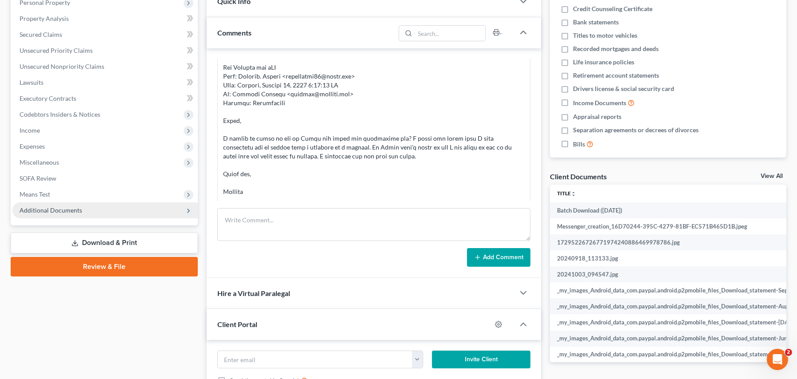
click at [65, 212] on span "Additional Documents" at bounding box center [51, 210] width 63 height 8
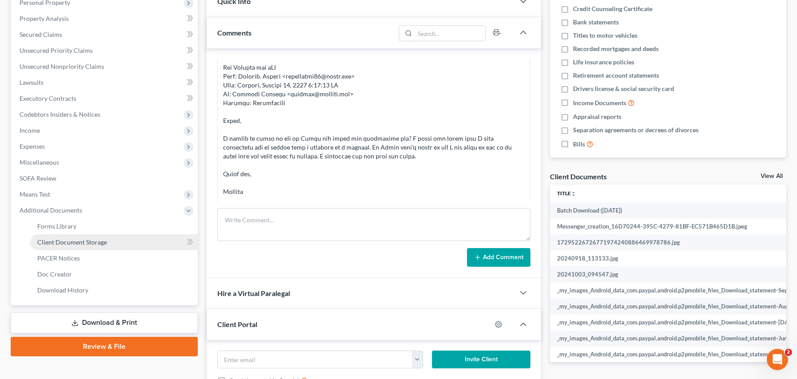
click at [93, 241] on span "Client Document Storage" at bounding box center [72, 242] width 70 height 8
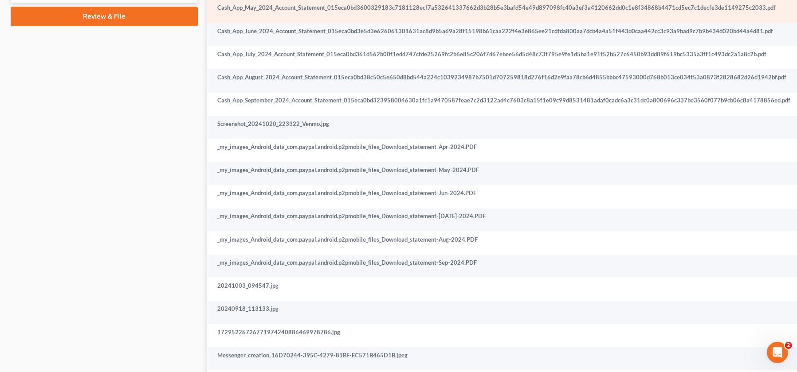
scroll to position [533, 0]
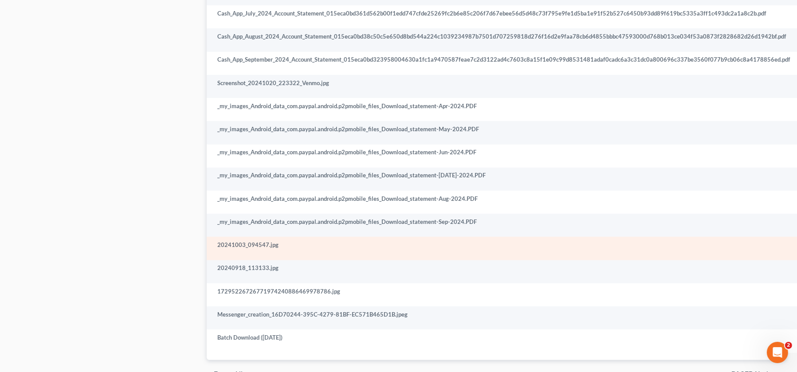
click at [249, 247] on td "20241003_094547.jpg" at bounding box center [502, 248] width 591 height 23
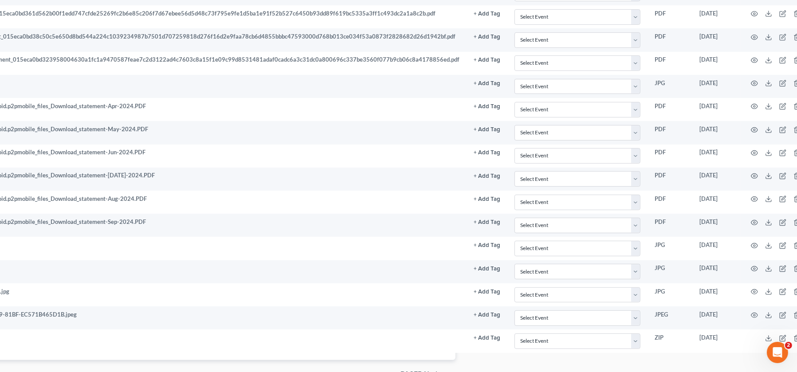
scroll to position [533, 333]
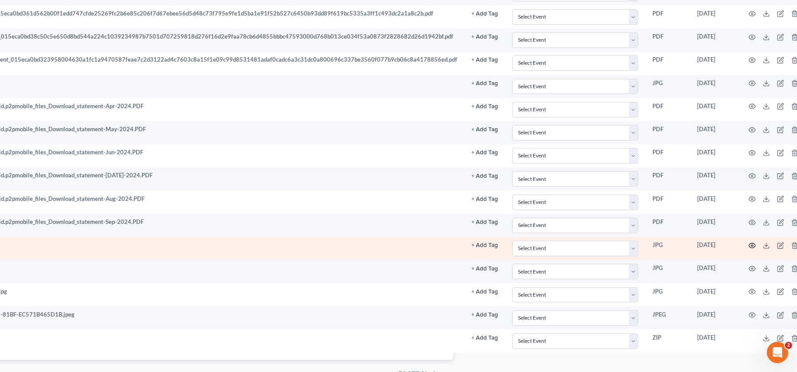
click at [749, 244] on icon "button" at bounding box center [752, 245] width 7 height 7
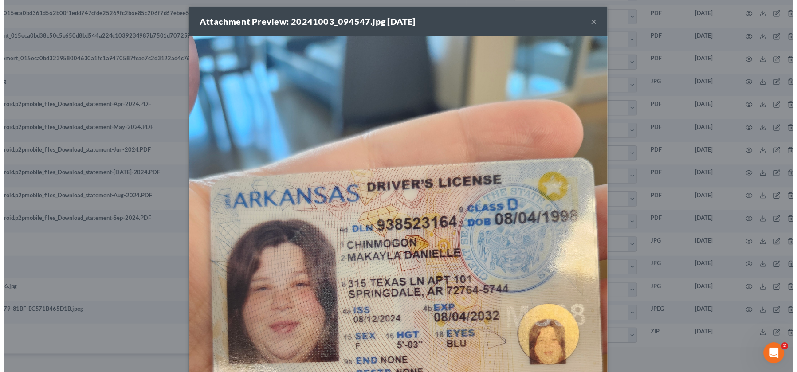
scroll to position [0, 0]
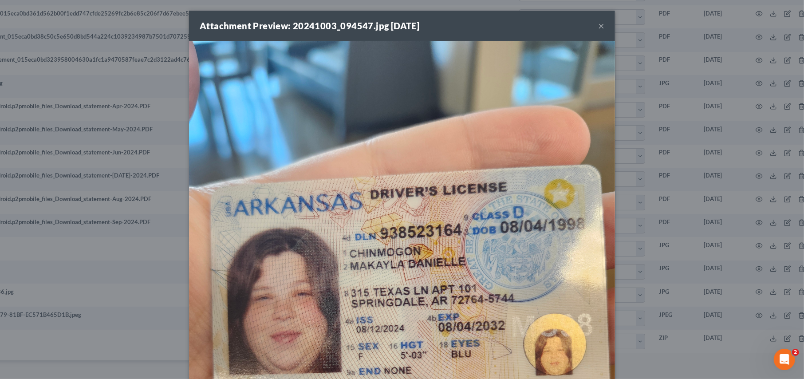
drag, startPoint x: 395, startPoint y: 162, endPoint x: 380, endPoint y: 145, distance: 22.4
click at [380, 145] on img at bounding box center [402, 325] width 426 height 568
click at [600, 24] on button "×" at bounding box center [601, 25] width 6 height 11
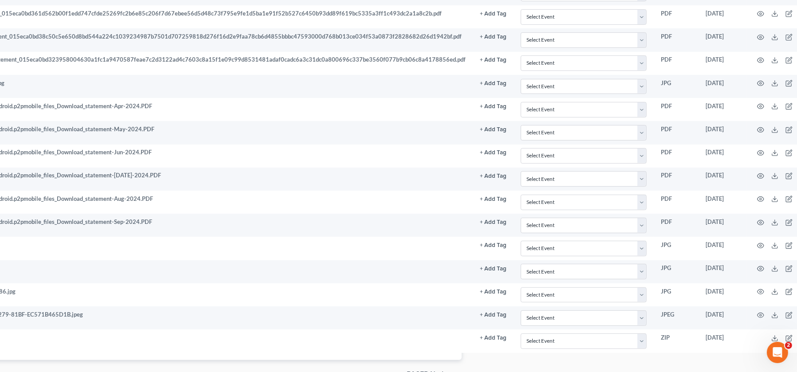
scroll to position [533, 333]
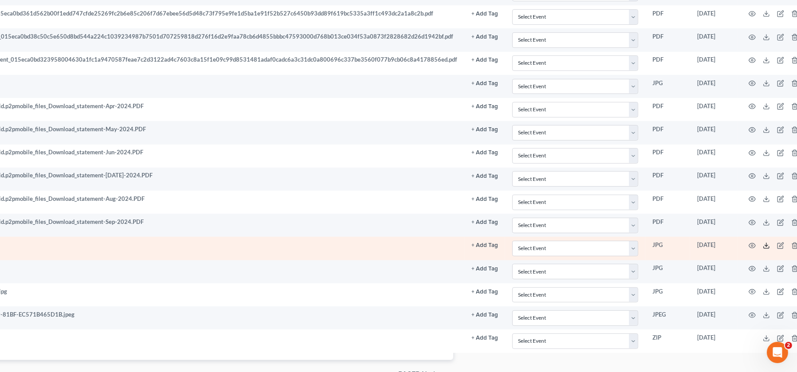
click at [763, 245] on icon at bounding box center [766, 245] width 7 height 7
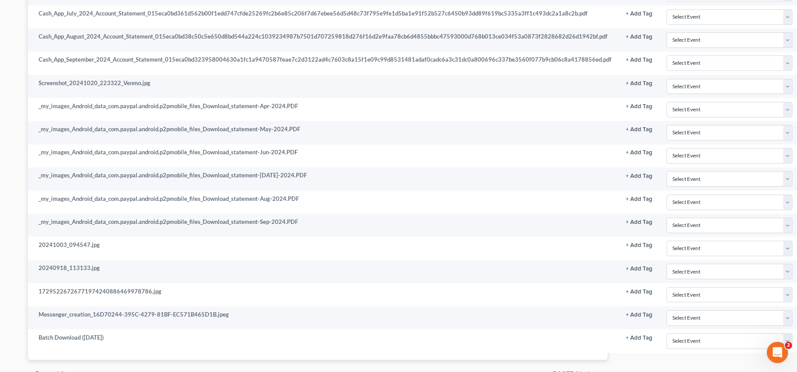
scroll to position [533, 155]
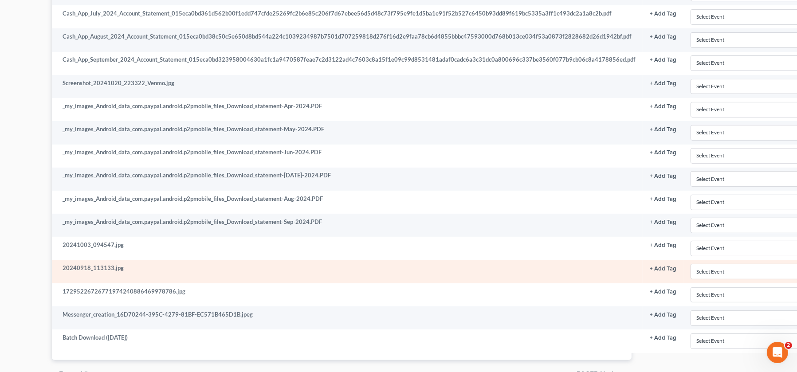
click at [156, 269] on td "20240918_113133.jpg" at bounding box center [347, 272] width 591 height 23
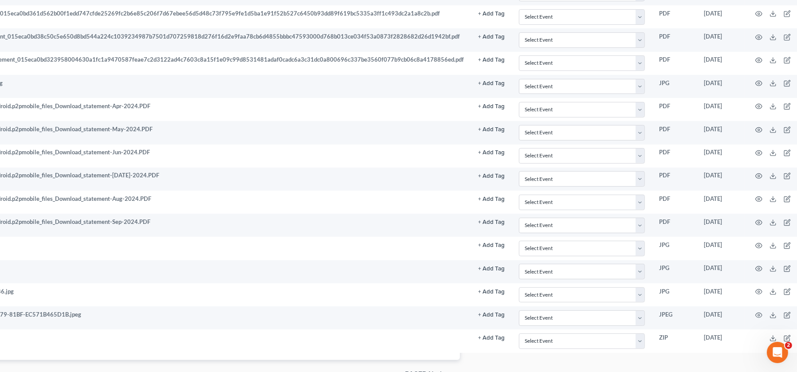
scroll to position [533, 332]
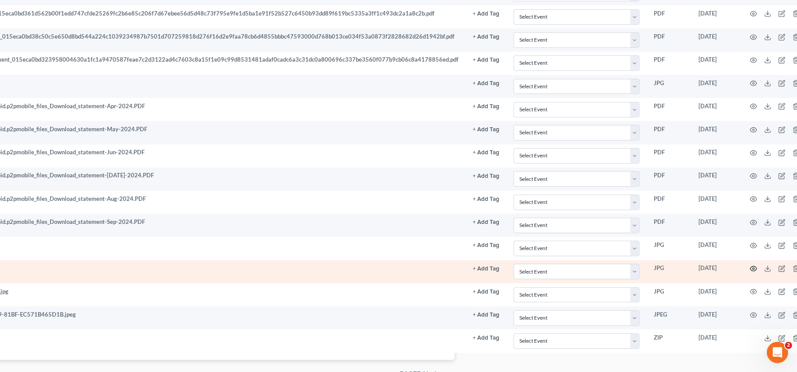
click at [751, 267] on icon "button" at bounding box center [754, 269] width 7 height 5
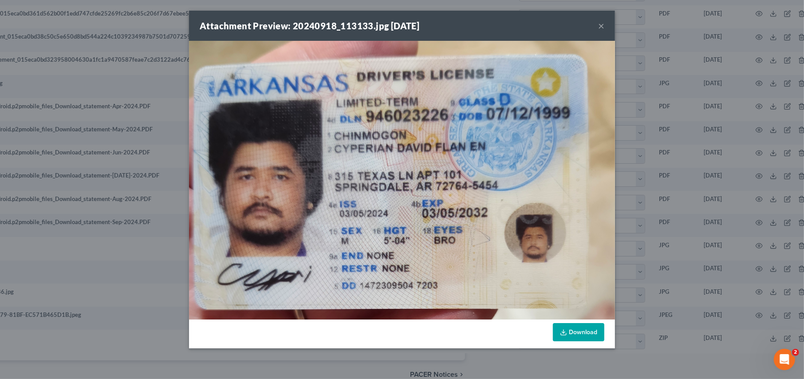
click at [574, 334] on link "Download" at bounding box center [578, 332] width 51 height 19
click at [600, 23] on button "×" at bounding box center [601, 25] width 6 height 11
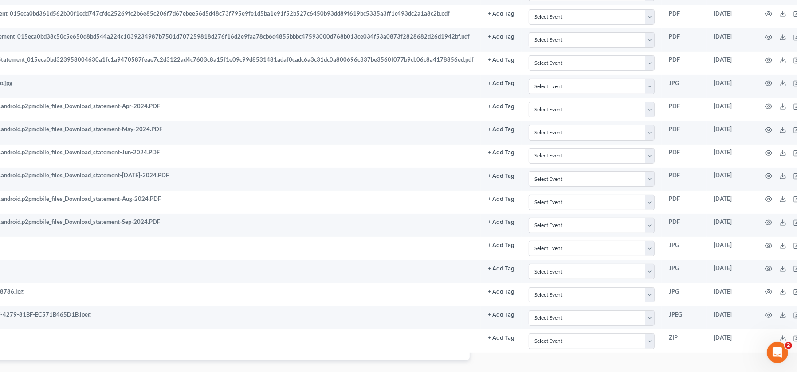
scroll to position [533, 333]
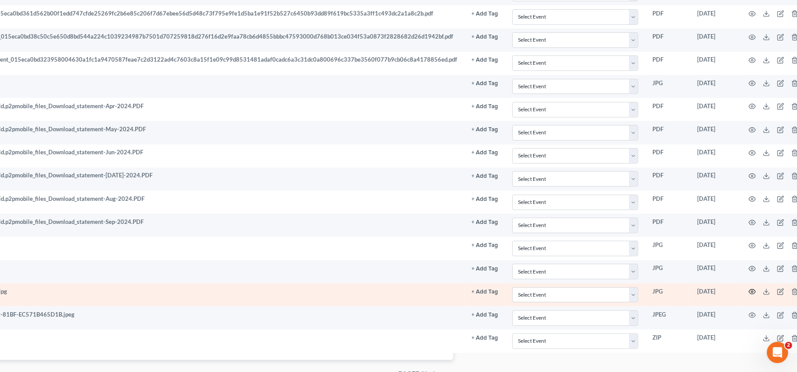
click at [749, 291] on icon "button" at bounding box center [752, 291] width 7 height 7
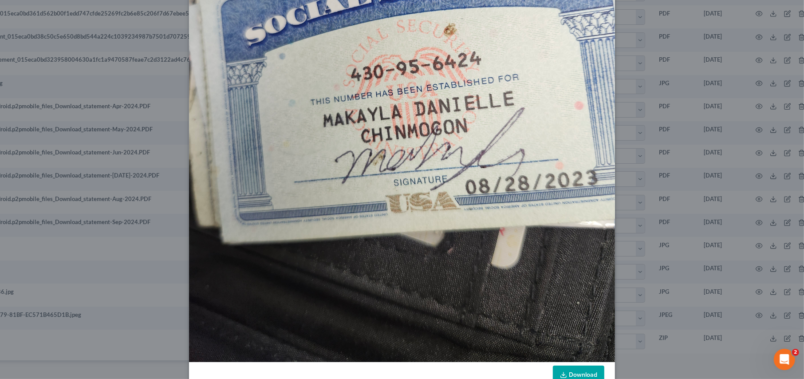
scroll to position [269, 0]
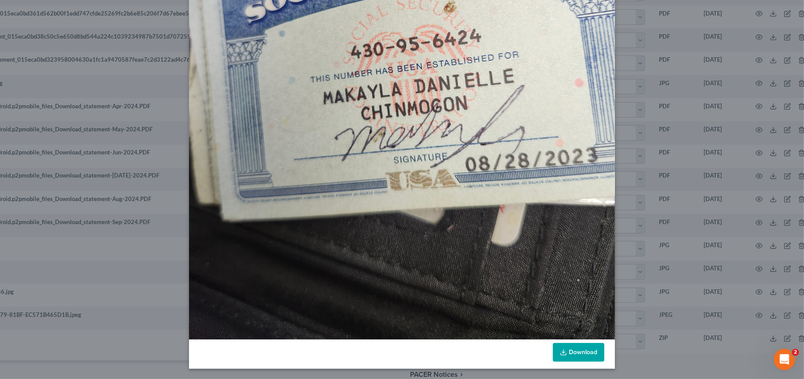
click at [571, 345] on link "Download" at bounding box center [578, 352] width 51 height 19
click at [683, 361] on div "Attachment Preview: 17295226726771974240886469978786.jpg 10/28/2024 × Download" at bounding box center [402, 189] width 804 height 379
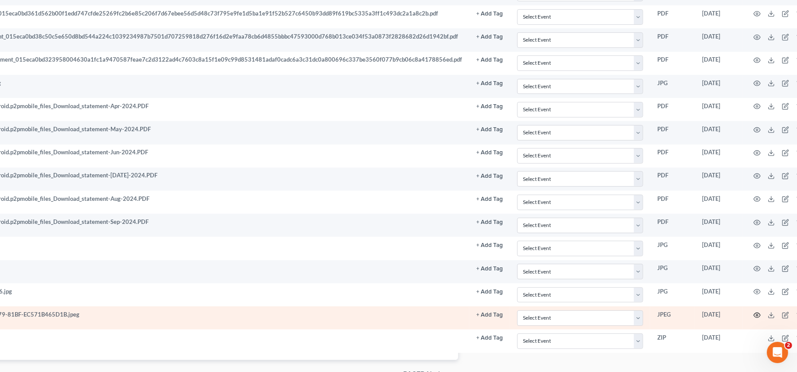
click at [754, 312] on icon "button" at bounding box center [757, 315] width 7 height 7
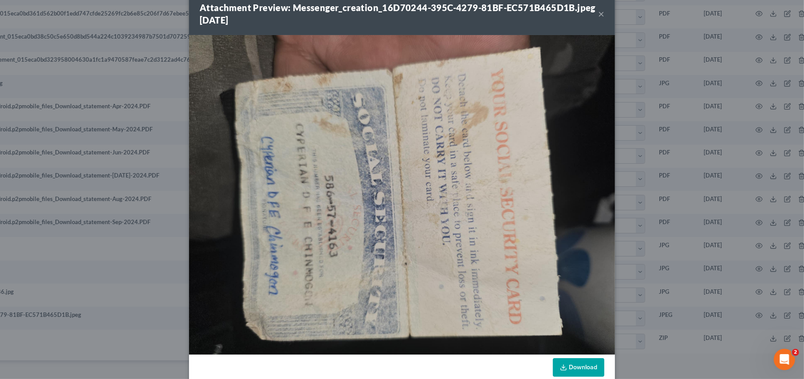
scroll to position [33, 0]
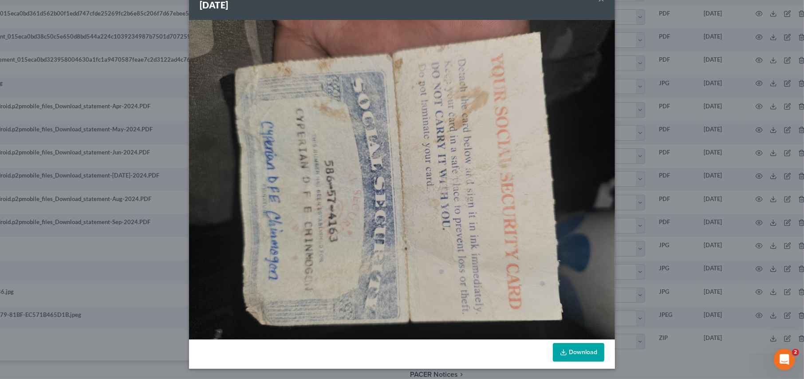
click at [567, 352] on link "Download" at bounding box center [578, 352] width 51 height 19
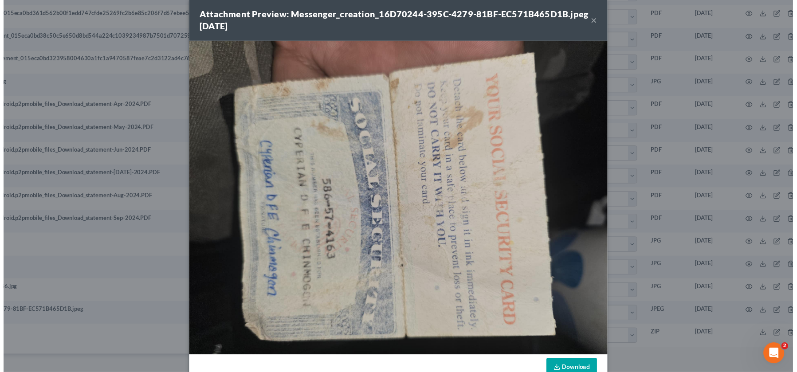
scroll to position [0, 0]
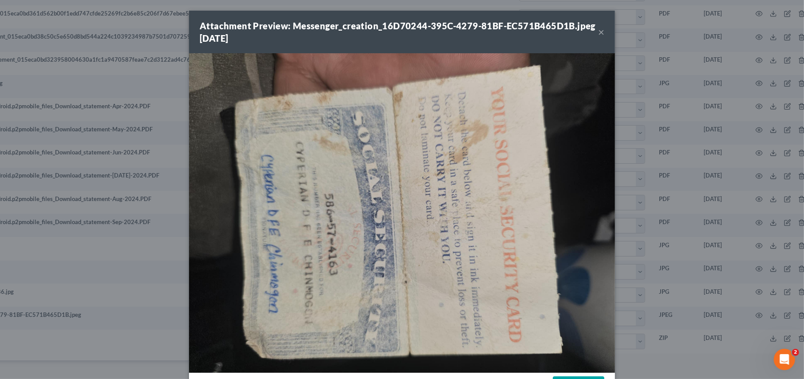
click at [598, 32] on button "×" at bounding box center [601, 32] width 6 height 11
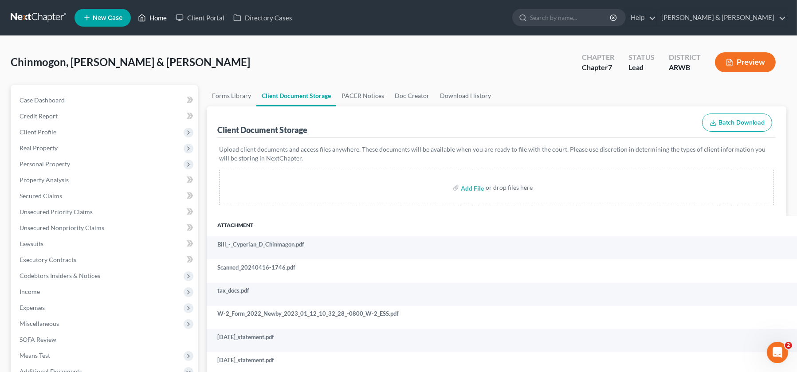
click at [157, 15] on link "Home" at bounding box center [153, 18] width 38 height 16
